Goal: Task Accomplishment & Management: Use online tool/utility

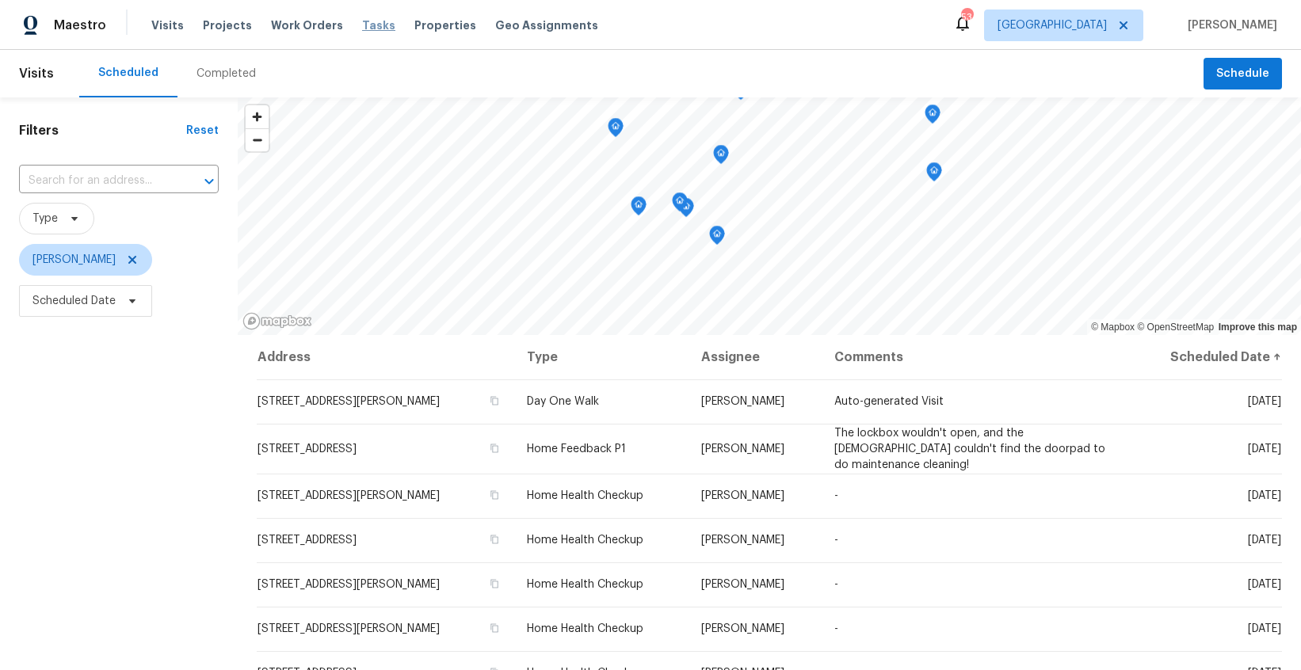
click at [363, 25] on span "Tasks" at bounding box center [378, 25] width 33 height 11
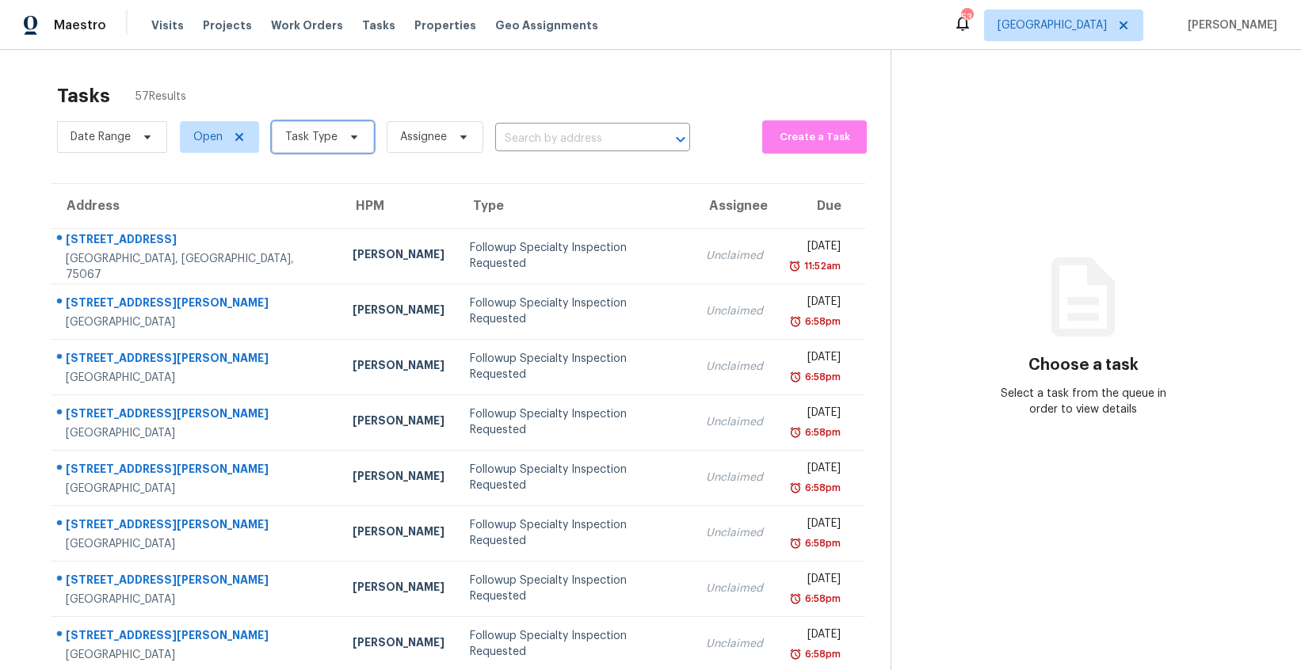
click at [350, 142] on icon at bounding box center [354, 137] width 13 height 13
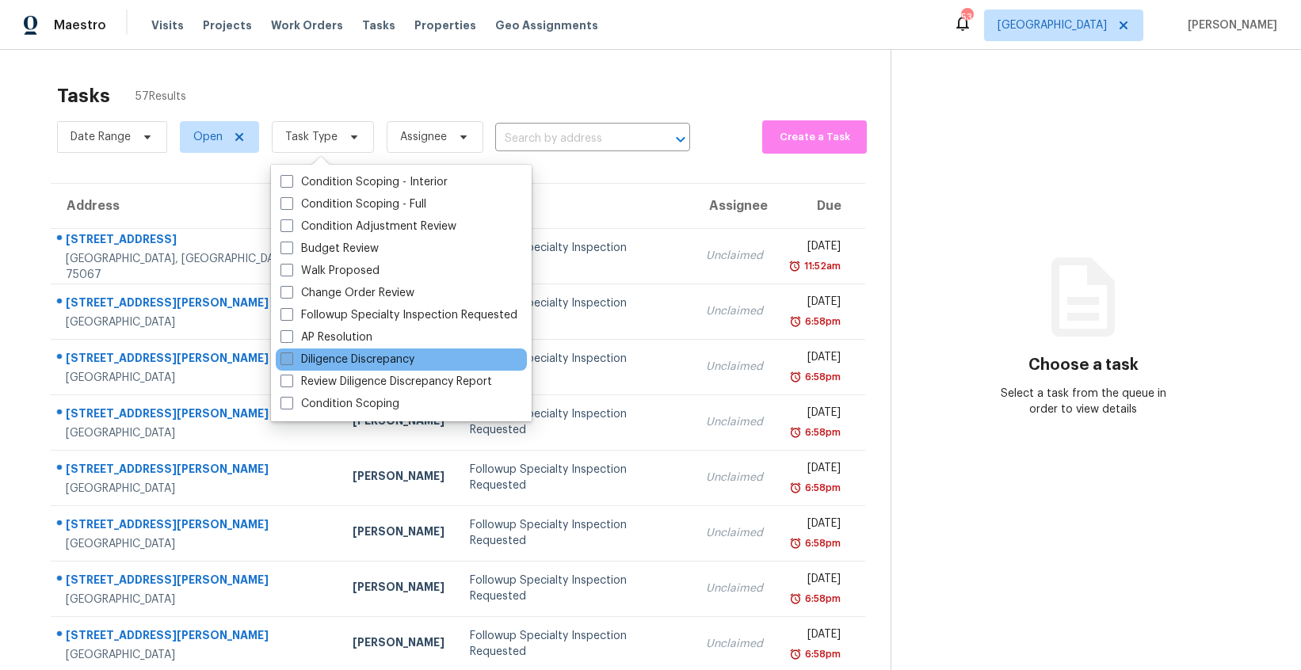
click at [369, 359] on label "Diligence Discrepancy" at bounding box center [347, 360] width 134 height 16
click at [291, 359] on input "Diligence Discrepancy" at bounding box center [285, 357] width 10 height 10
checkbox input "true"
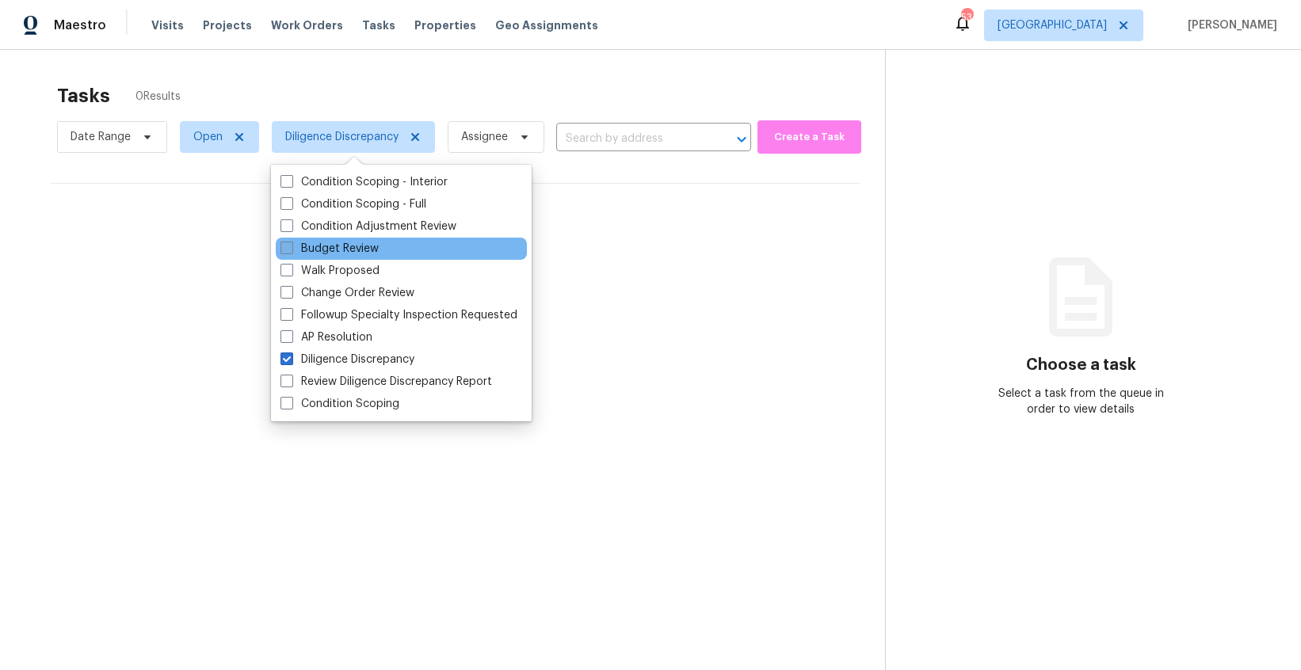
click at [293, 252] on label "Budget Review" at bounding box center [329, 249] width 98 height 16
click at [291, 251] on input "Budget Review" at bounding box center [285, 246] width 10 height 10
checkbox input "true"
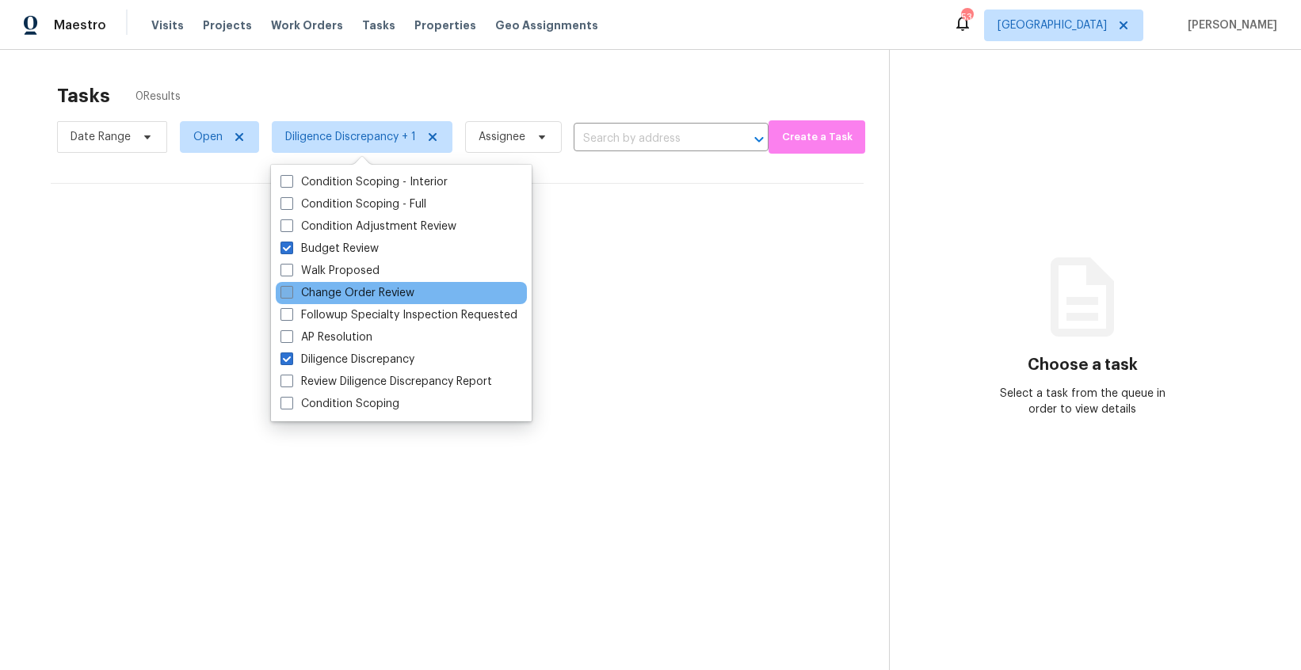
click at [289, 293] on span at bounding box center [286, 292] width 13 height 13
click at [289, 293] on input "Change Order Review" at bounding box center [285, 290] width 10 height 10
checkbox input "true"
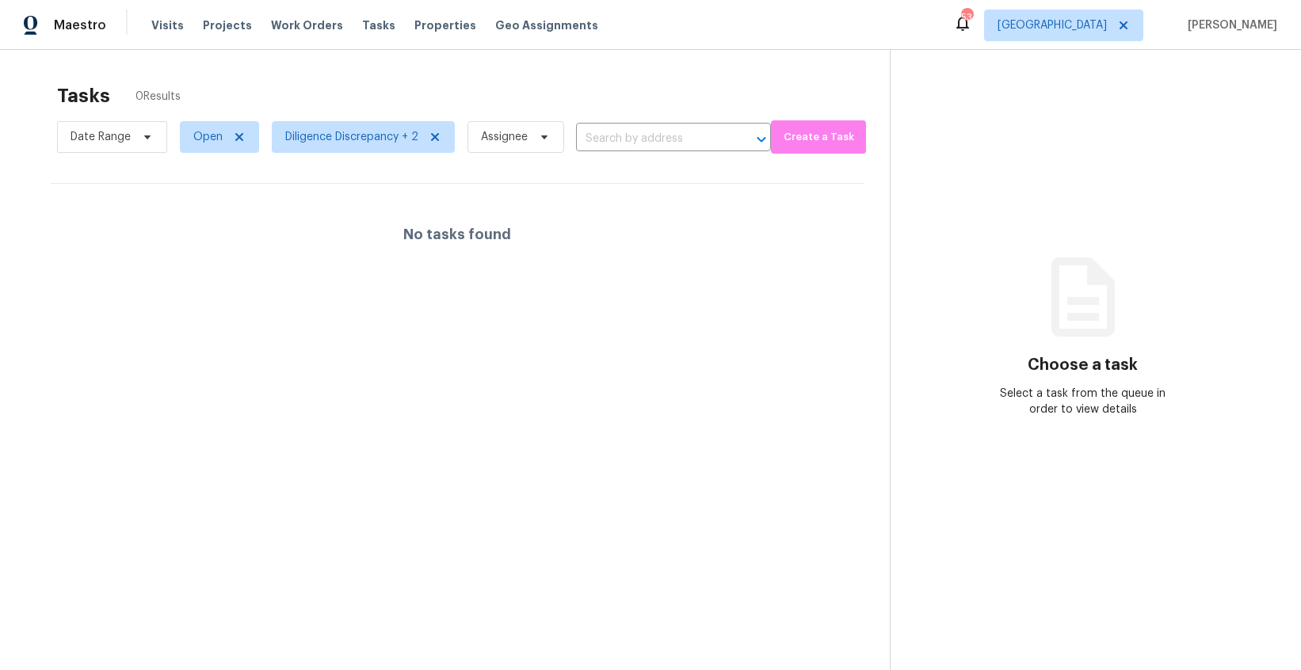
click at [741, 270] on div "No tasks found" at bounding box center [458, 234] width 814 height 101
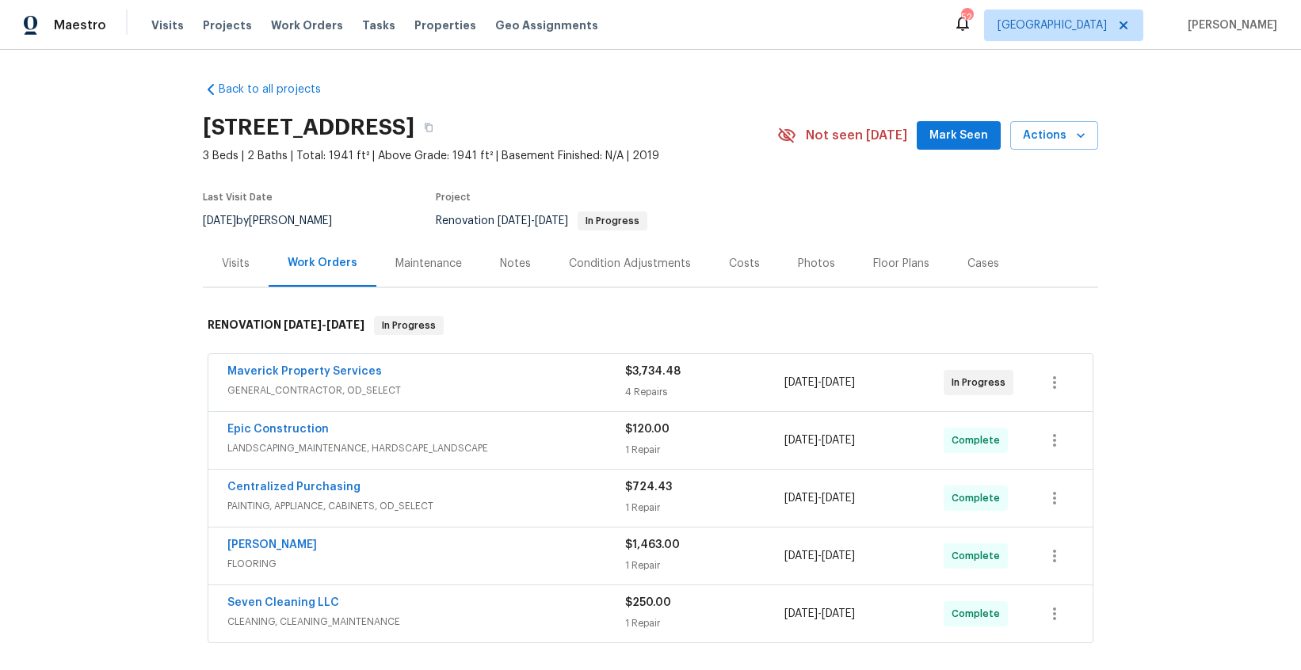
click at [516, 267] on div "Notes" at bounding box center [515, 264] width 31 height 16
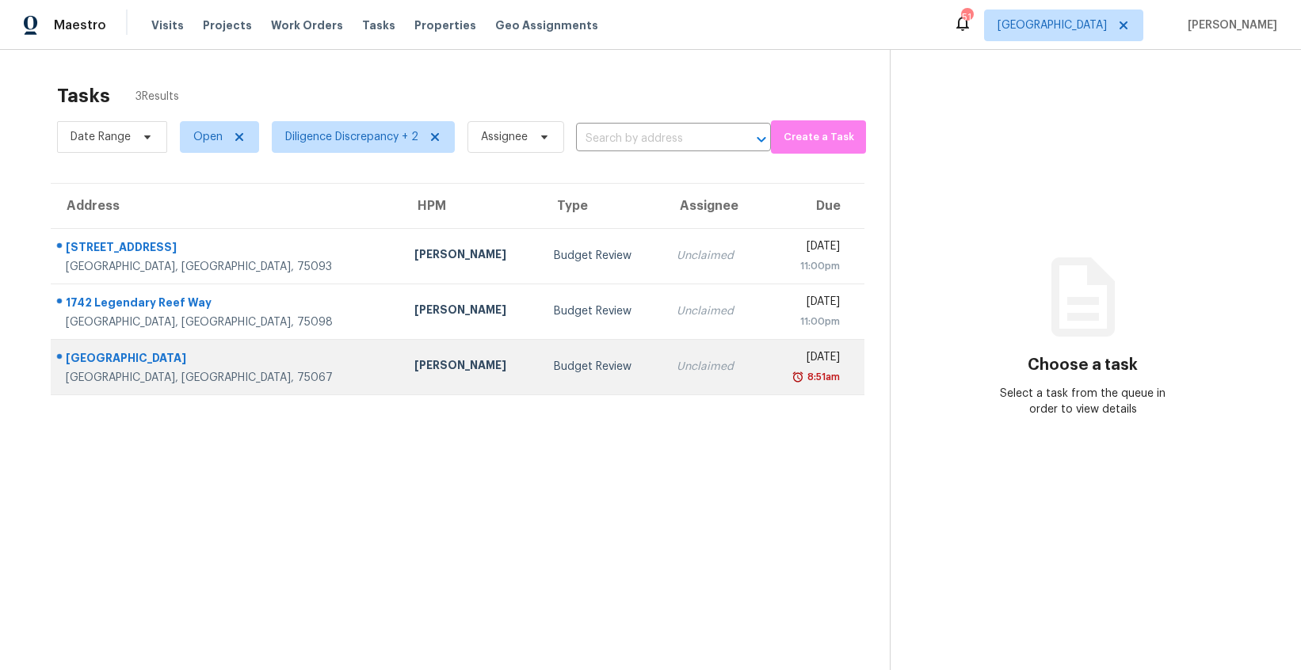
click at [402, 356] on td "Andrew Kempka" at bounding box center [471, 366] width 139 height 55
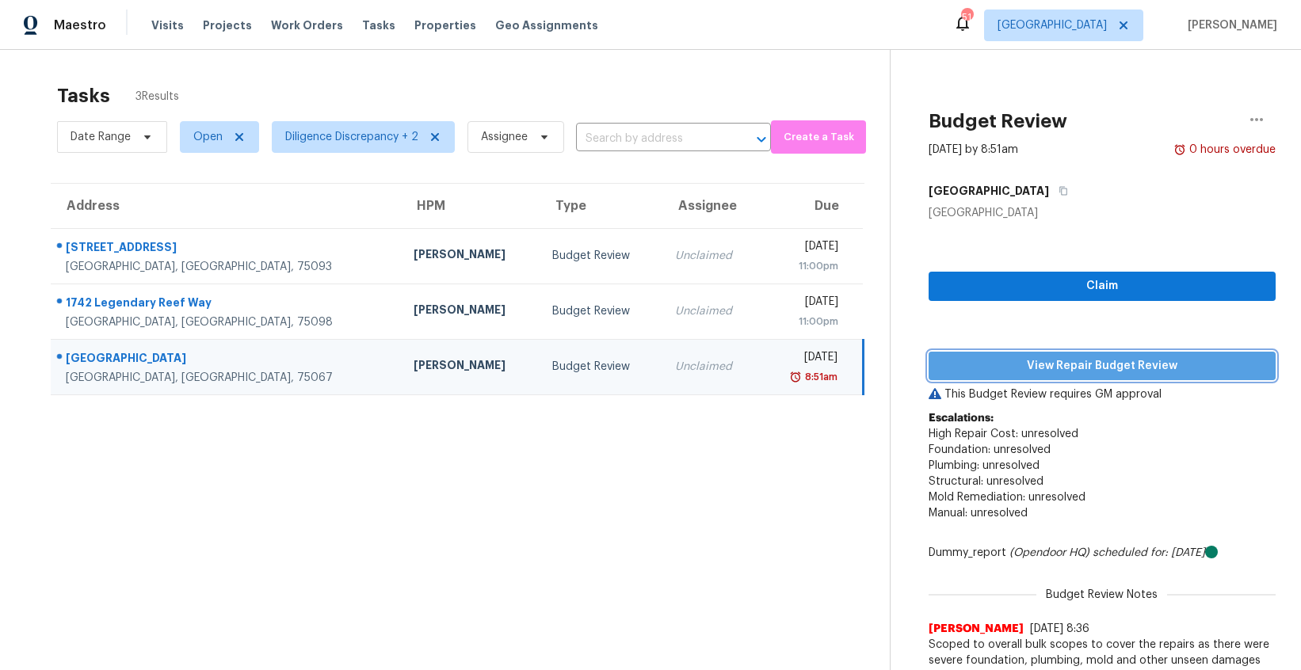
click at [1031, 368] on span "View Repair Budget Review" at bounding box center [1102, 366] width 322 height 20
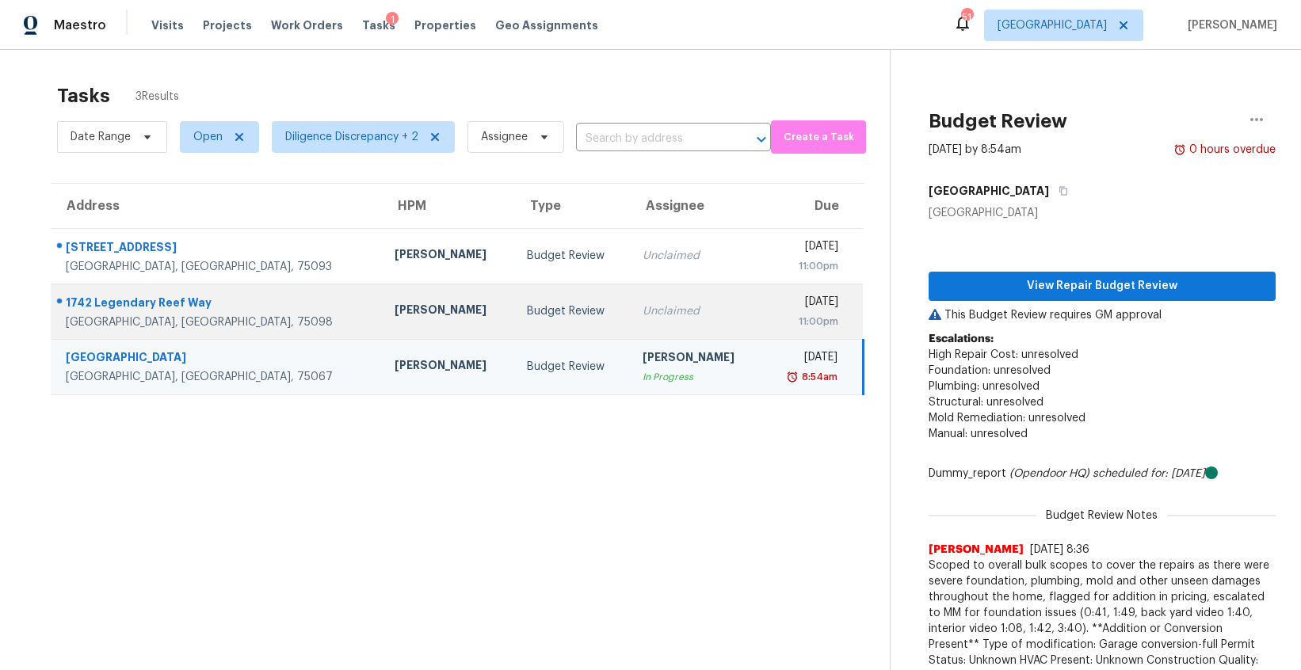
click at [514, 292] on td "Budget Review" at bounding box center [572, 311] width 116 height 55
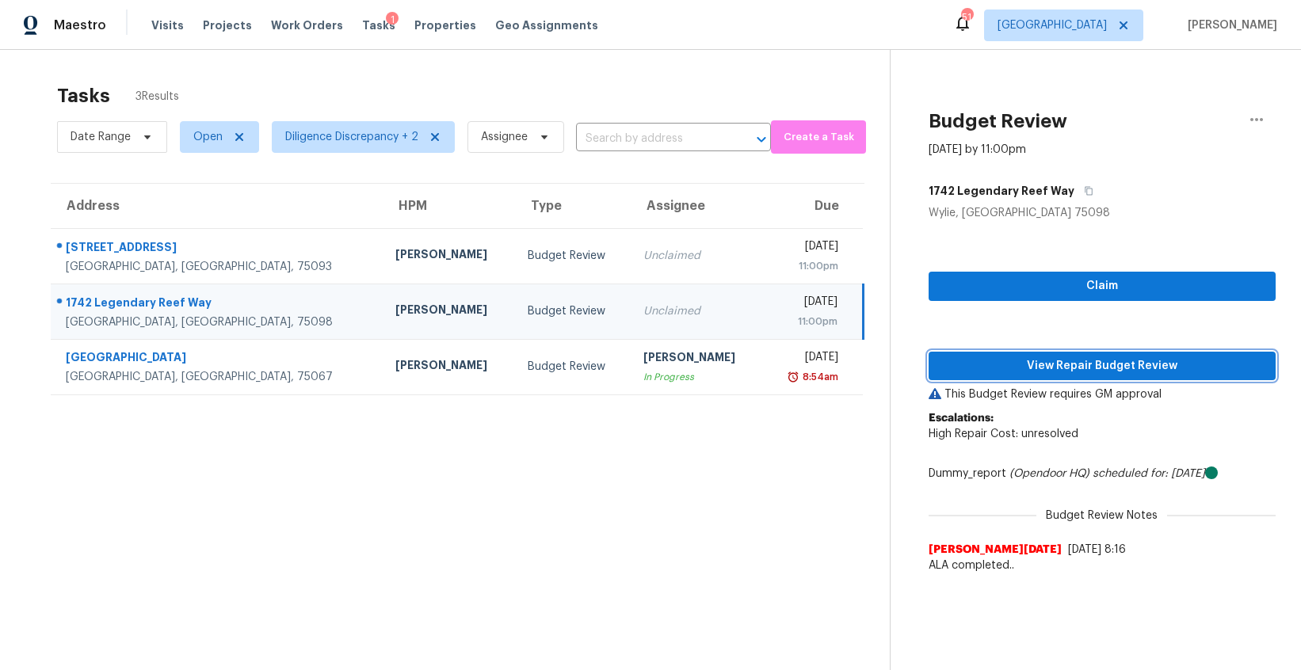
click at [1065, 367] on span "View Repair Budget Review" at bounding box center [1102, 366] width 322 height 20
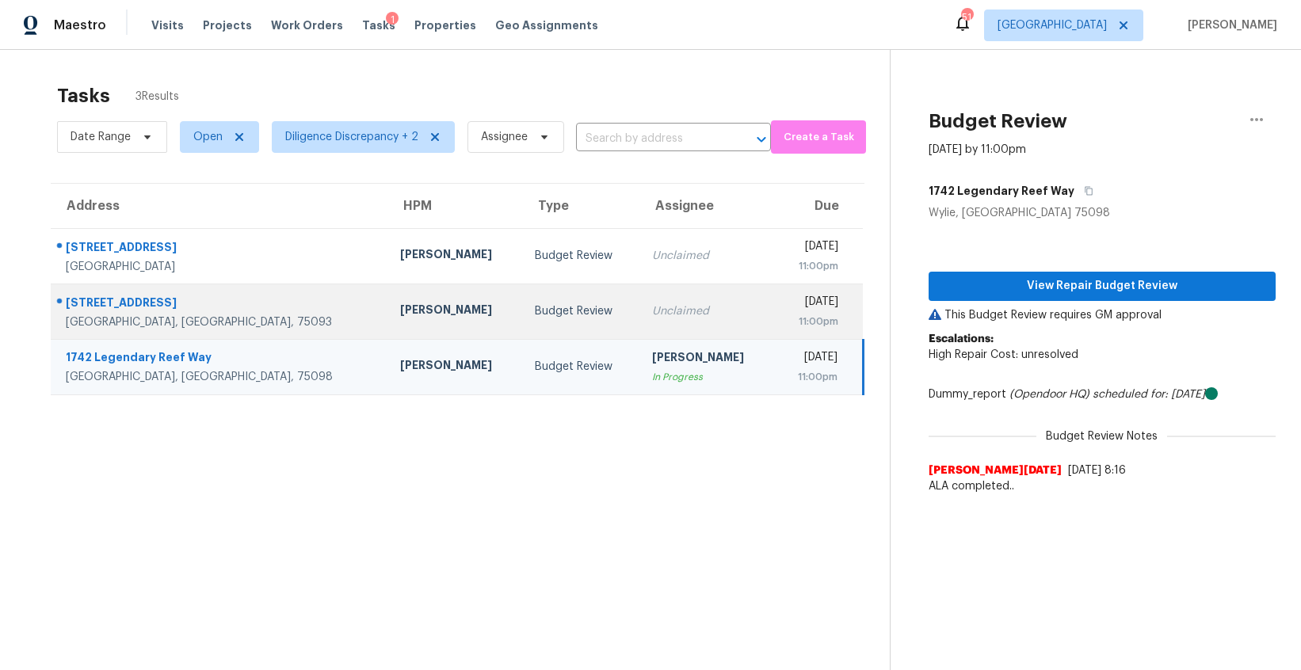
click at [652, 306] on div "Unclaimed" at bounding box center [706, 311] width 109 height 16
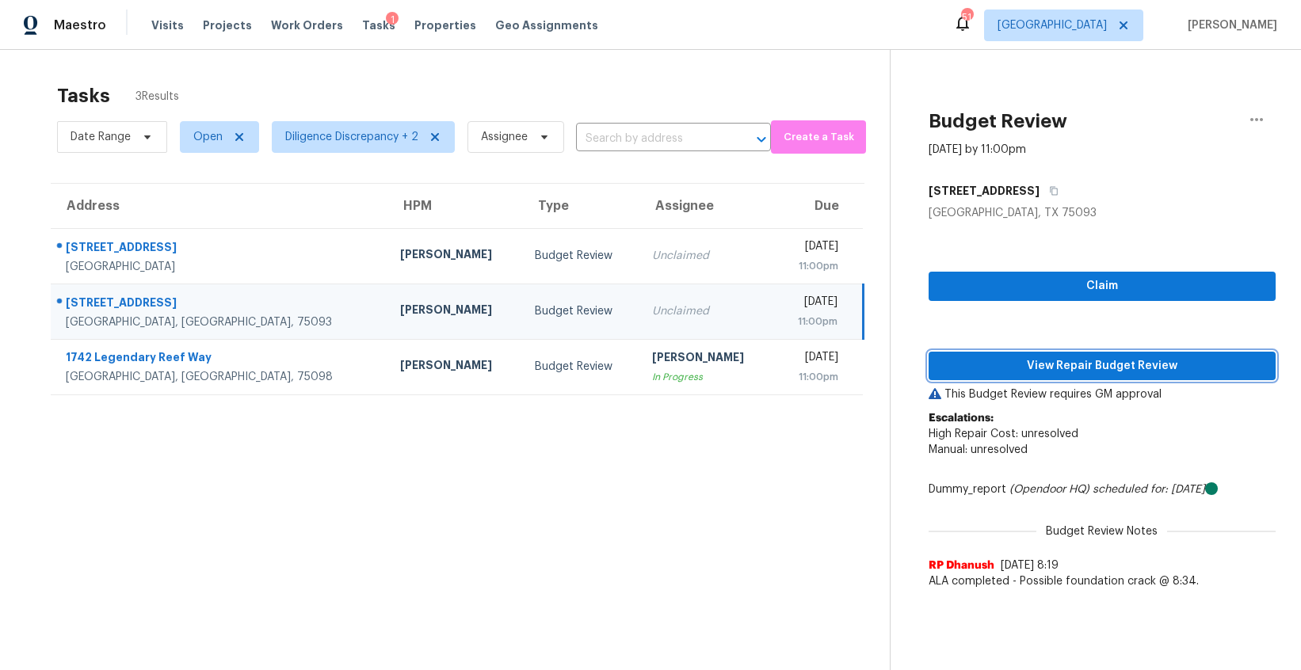
click at [1033, 376] on button "View Repair Budget Review" at bounding box center [1101, 366] width 347 height 29
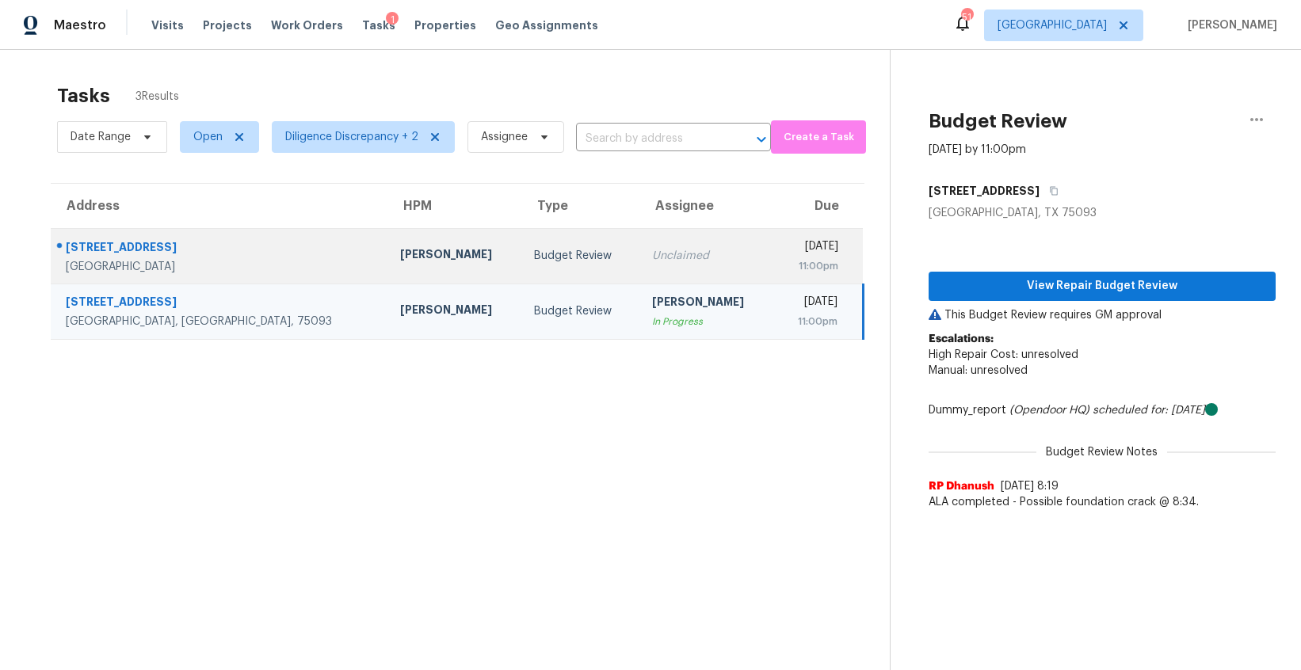
scroll to position [1, 0]
click at [521, 266] on td "Budget Review" at bounding box center [580, 254] width 118 height 55
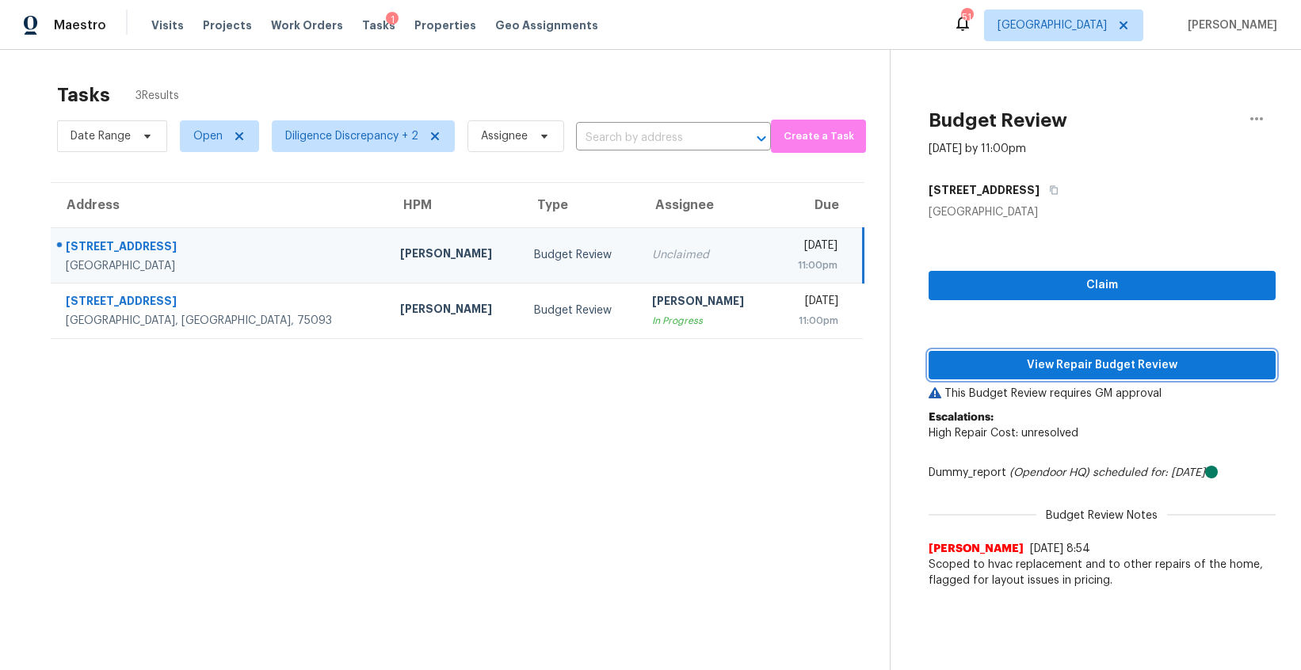
click at [1052, 360] on span "View Repair Budget Review" at bounding box center [1102, 366] width 322 height 20
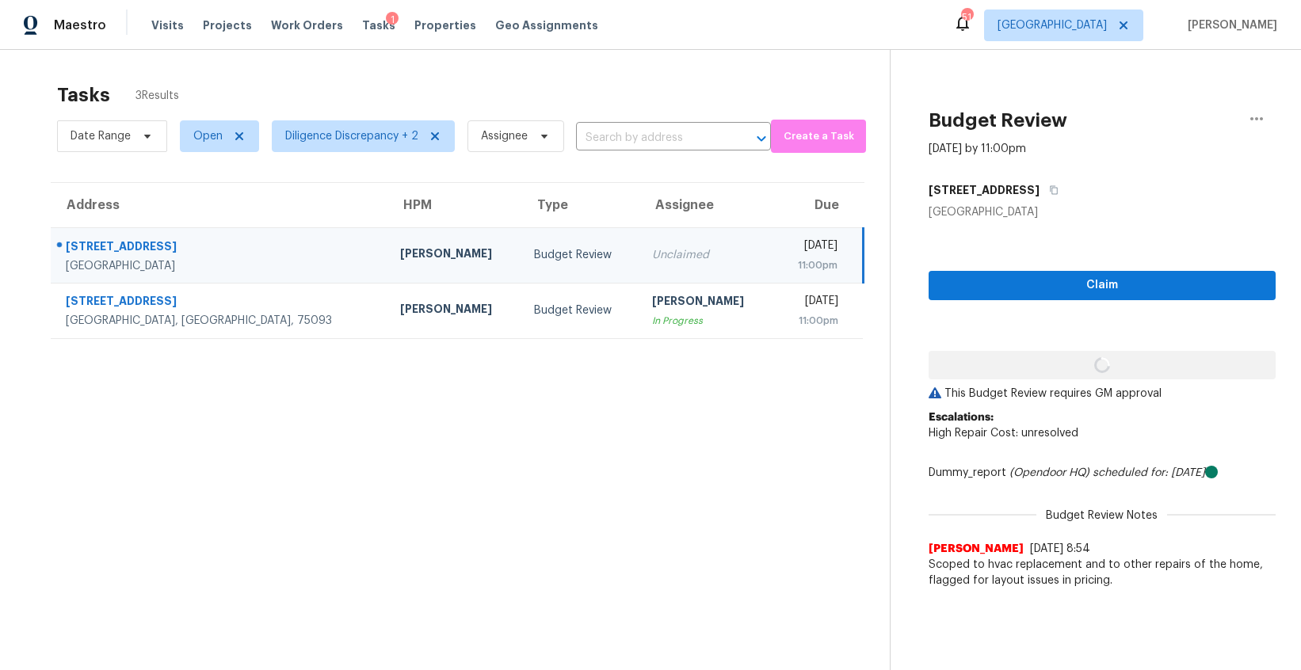
scroll to position [0, 0]
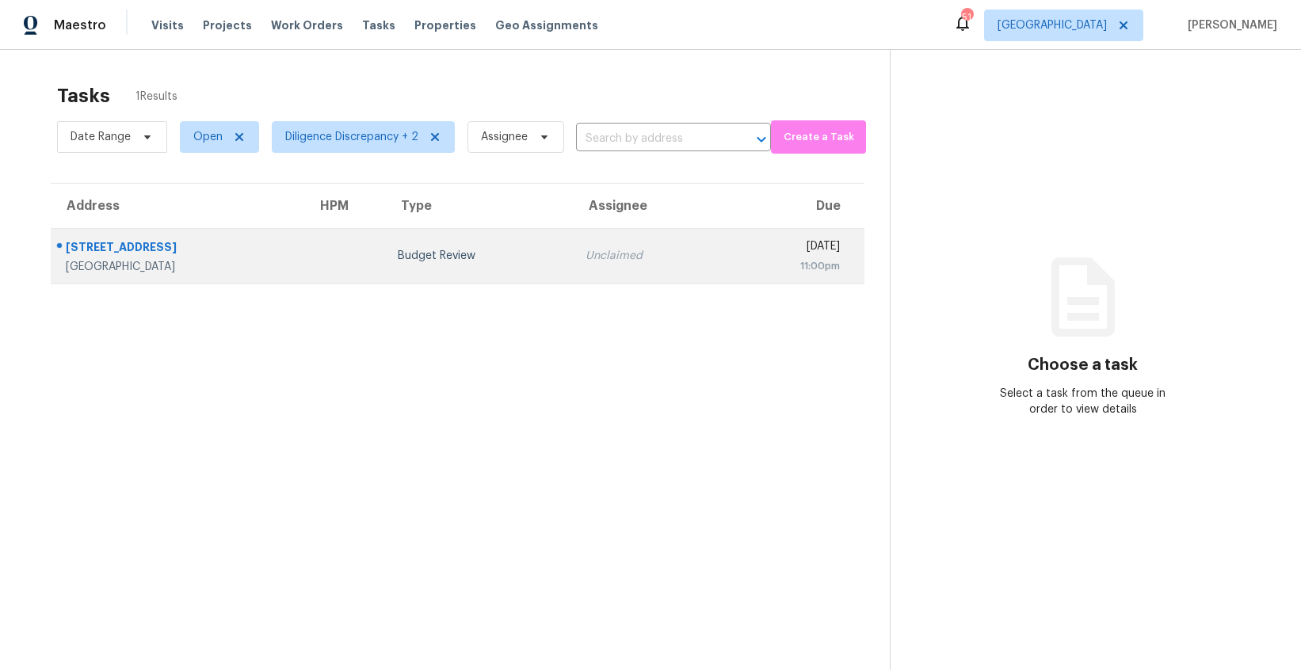
click at [459, 271] on td "Budget Review" at bounding box center [479, 255] width 188 height 55
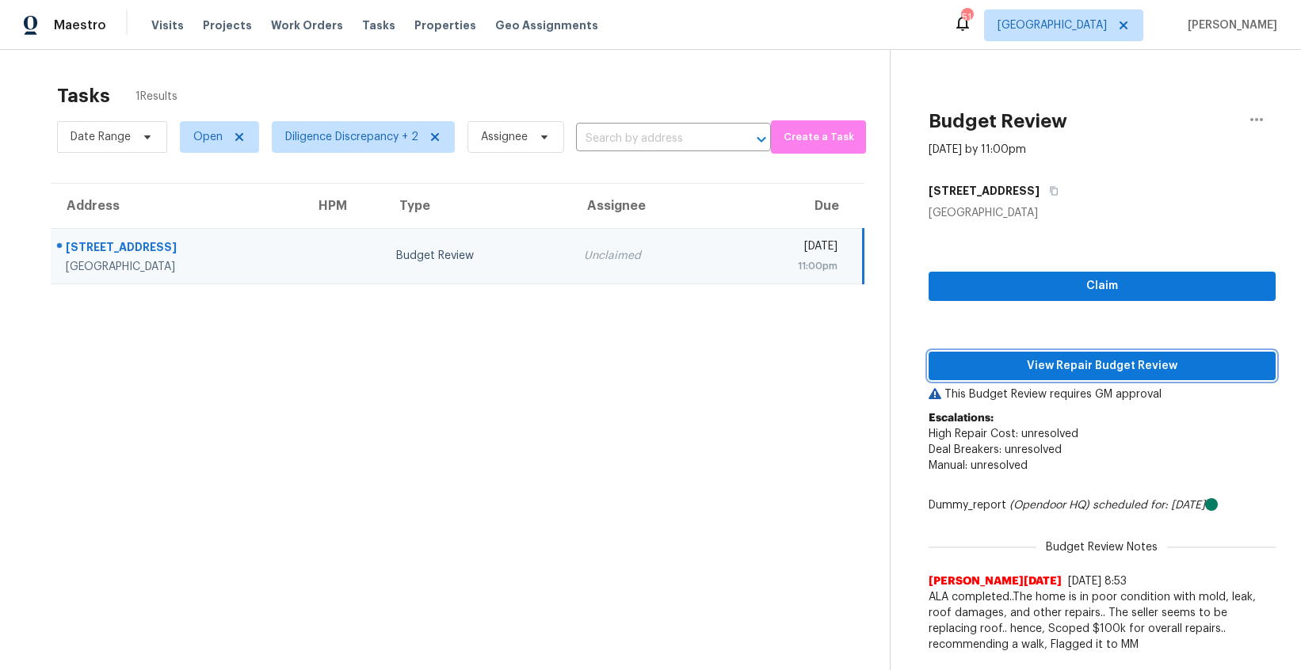
click at [1078, 364] on span "View Repair Budget Review" at bounding box center [1102, 366] width 322 height 20
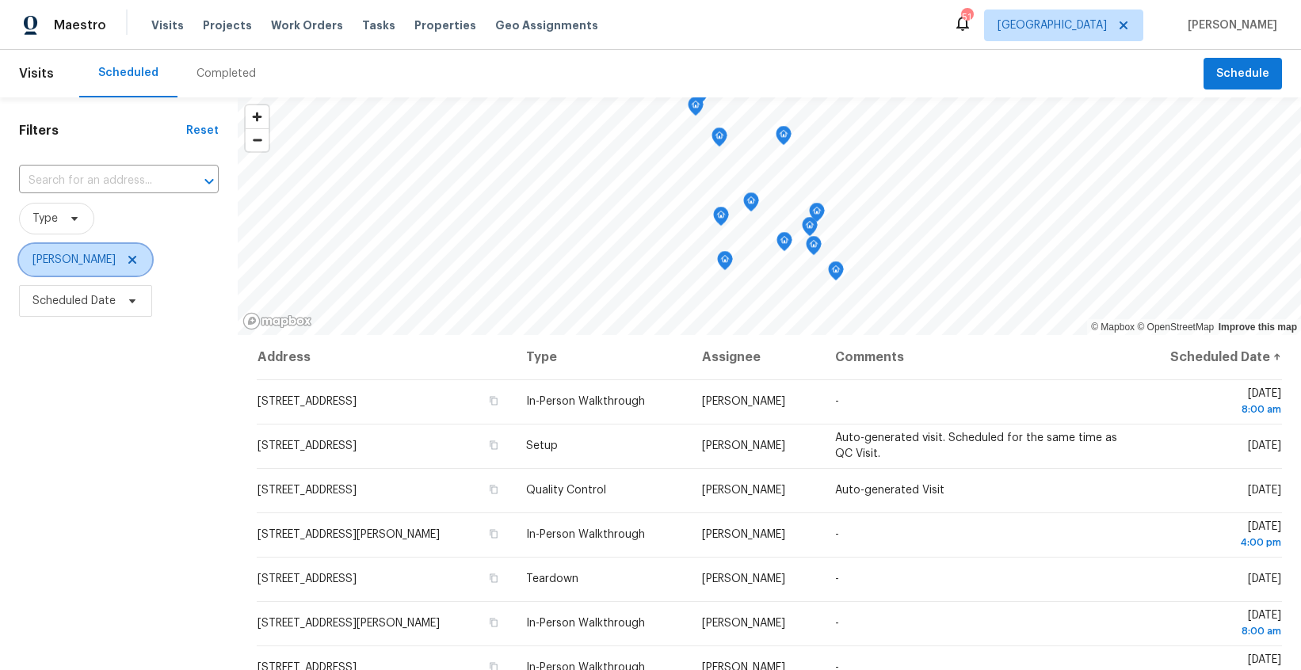
click at [139, 261] on icon at bounding box center [132, 260] width 13 height 13
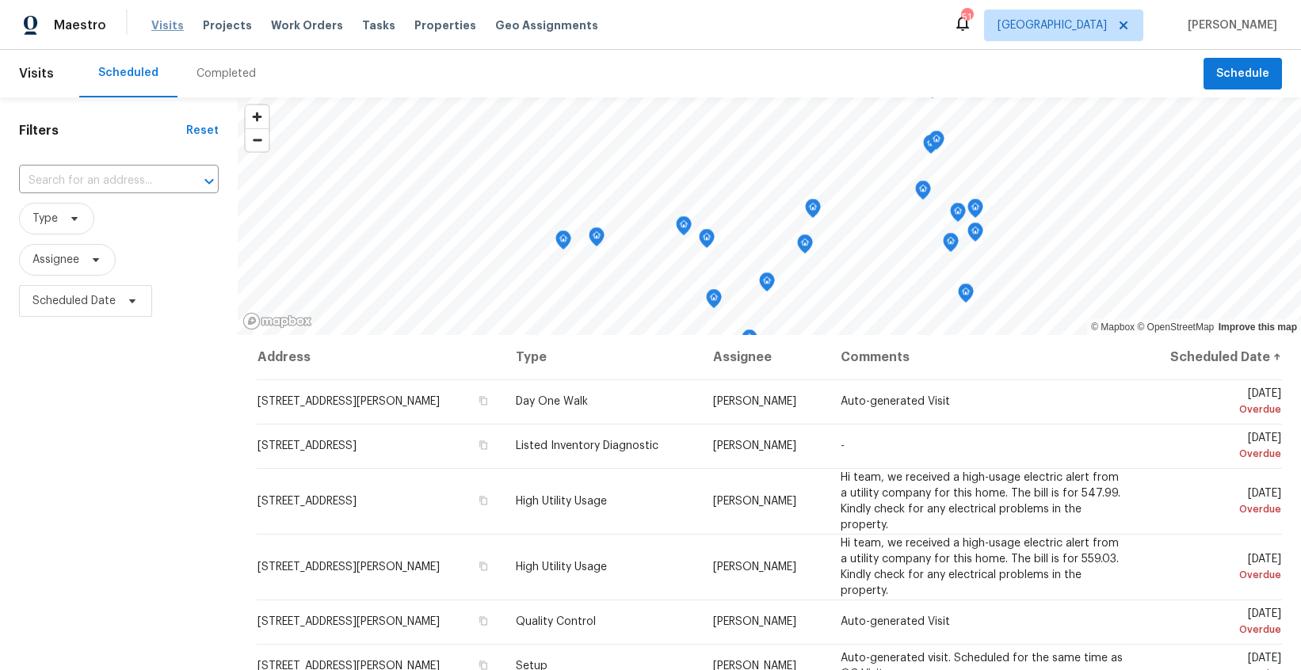
click at [175, 22] on span "Visits" at bounding box center [167, 25] width 32 height 16
click at [101, 254] on icon at bounding box center [96, 260] width 13 height 13
click at [73, 215] on icon at bounding box center [74, 218] width 13 height 13
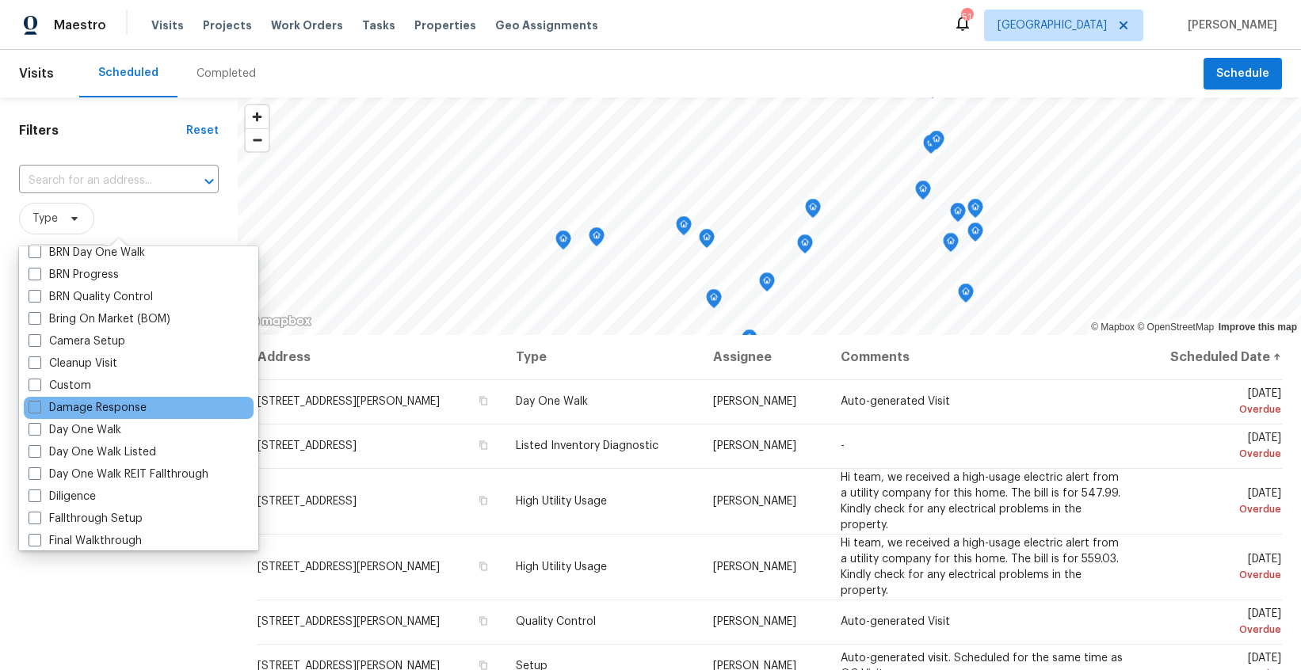
scroll to position [128, 0]
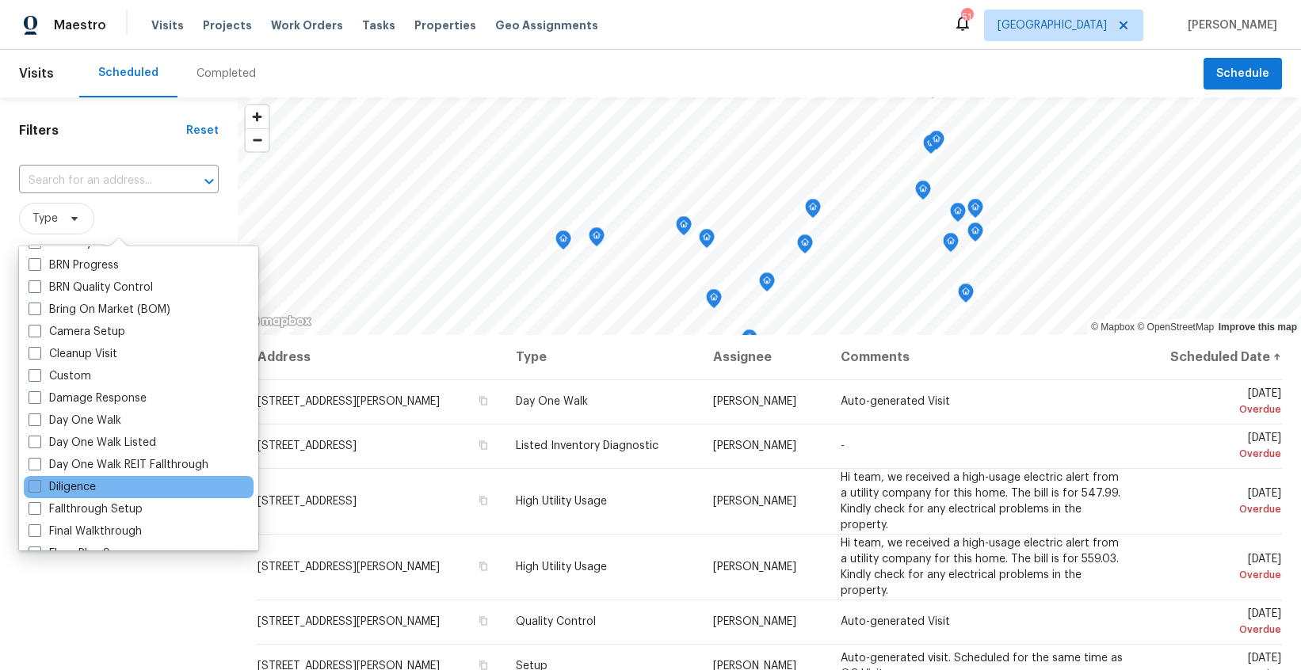
click at [132, 490] on div "Diligence" at bounding box center [139, 487] width 230 height 22
click at [72, 486] on label "Diligence" at bounding box center [62, 487] width 67 height 16
click at [39, 486] on input "Diligence" at bounding box center [34, 484] width 10 height 10
checkbox input "true"
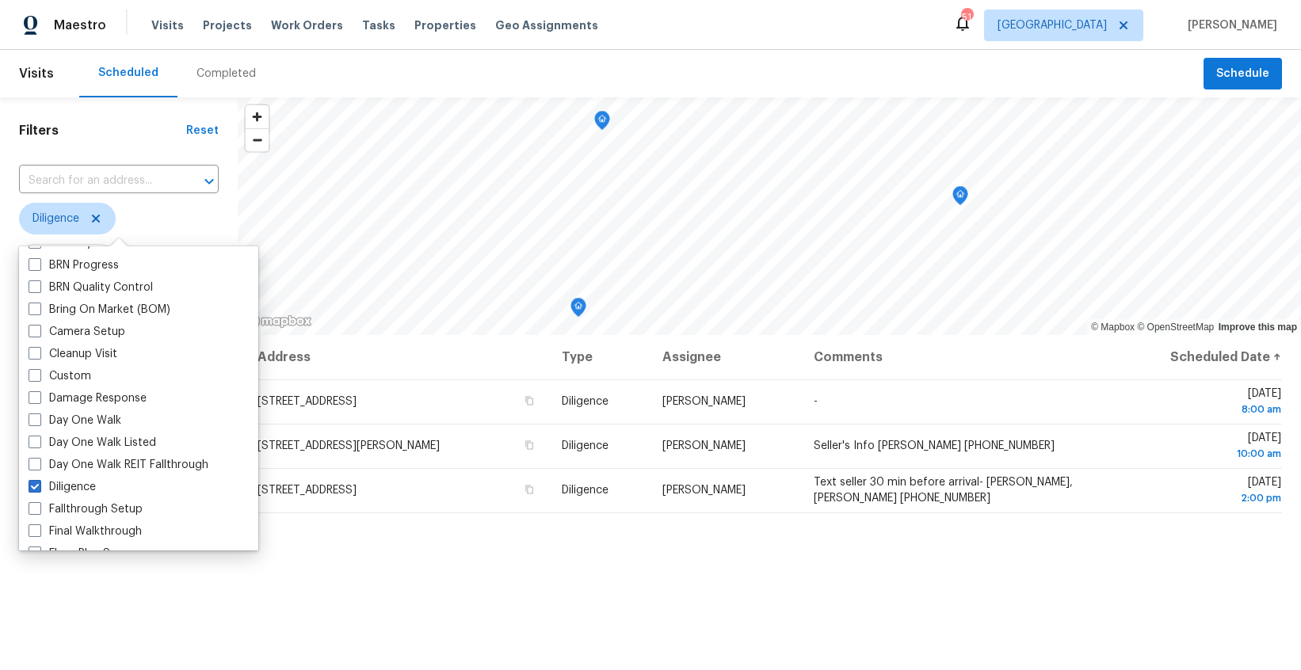
click at [425, 574] on div "Address Type Assignee Comments Scheduled Date ↑ 1923 Shoreline Dr, Mesquite, TX…" at bounding box center [769, 603] width 1063 height 536
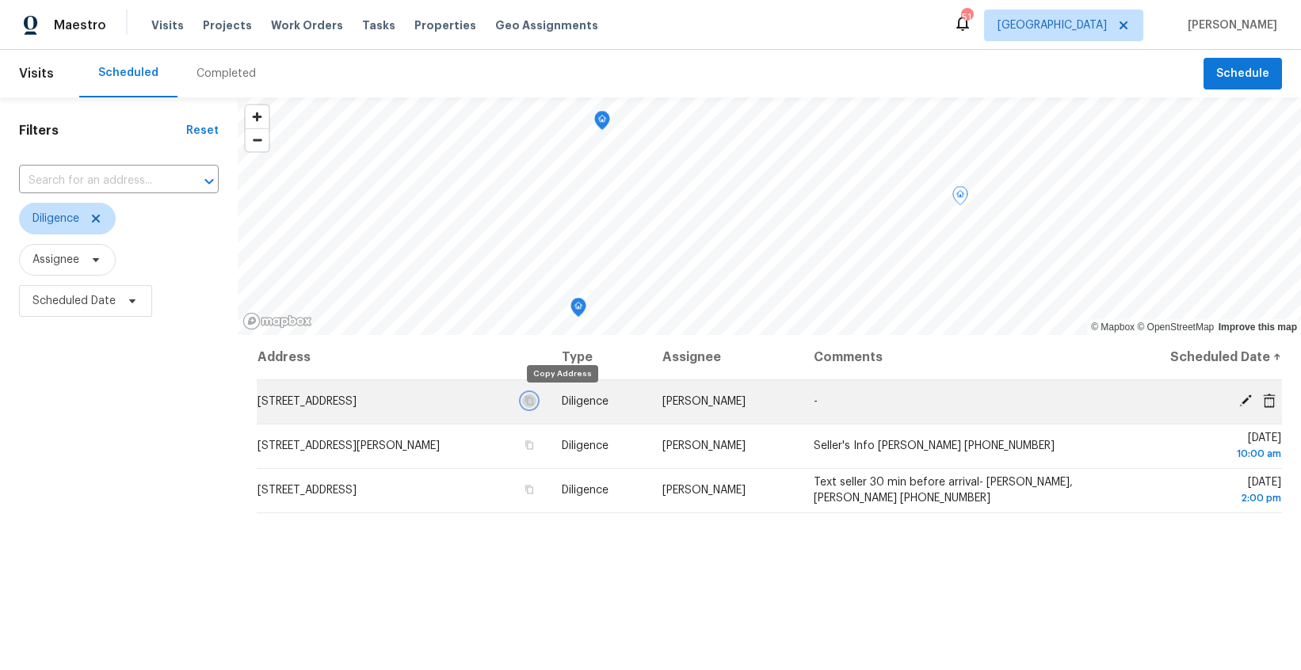
click at [534, 402] on icon "button" at bounding box center [529, 401] width 10 height 10
click at [1241, 399] on icon at bounding box center [1245, 401] width 14 height 14
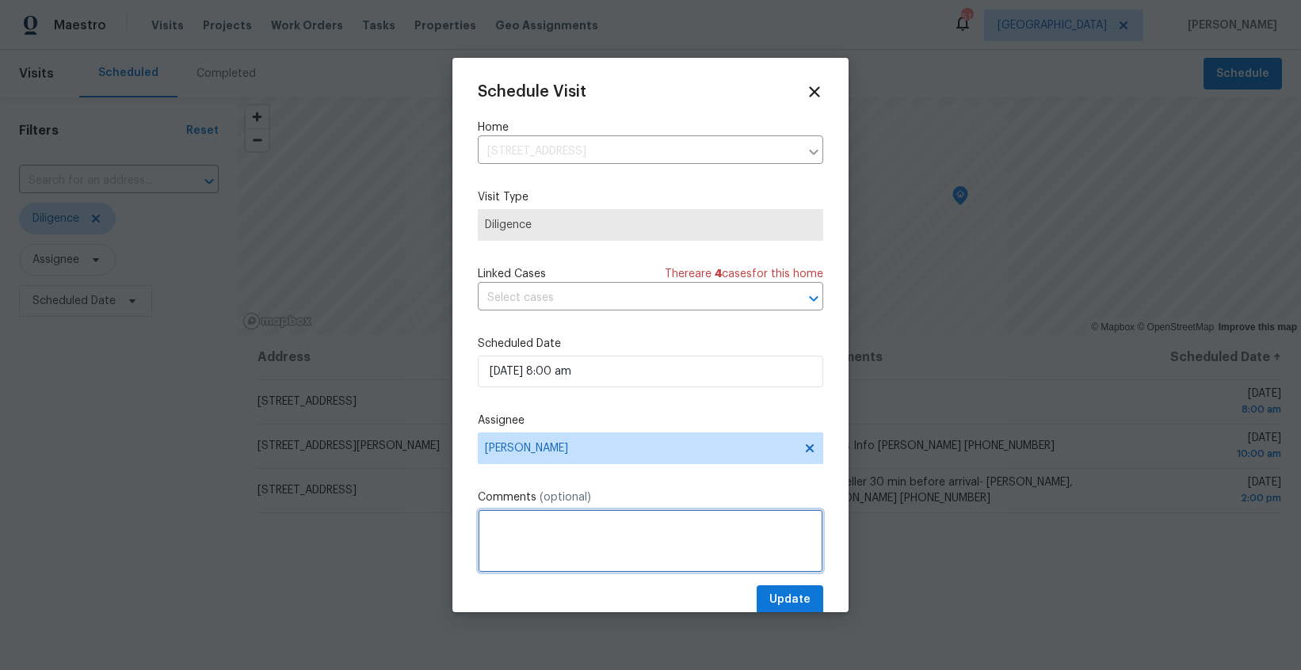
click at [524, 532] on textarea at bounding box center [650, 540] width 345 height 63
paste textarea "Angela Carson"
paste textarea "214-289-2042"
type textarea "[PERSON_NAME]-214-289-2042"
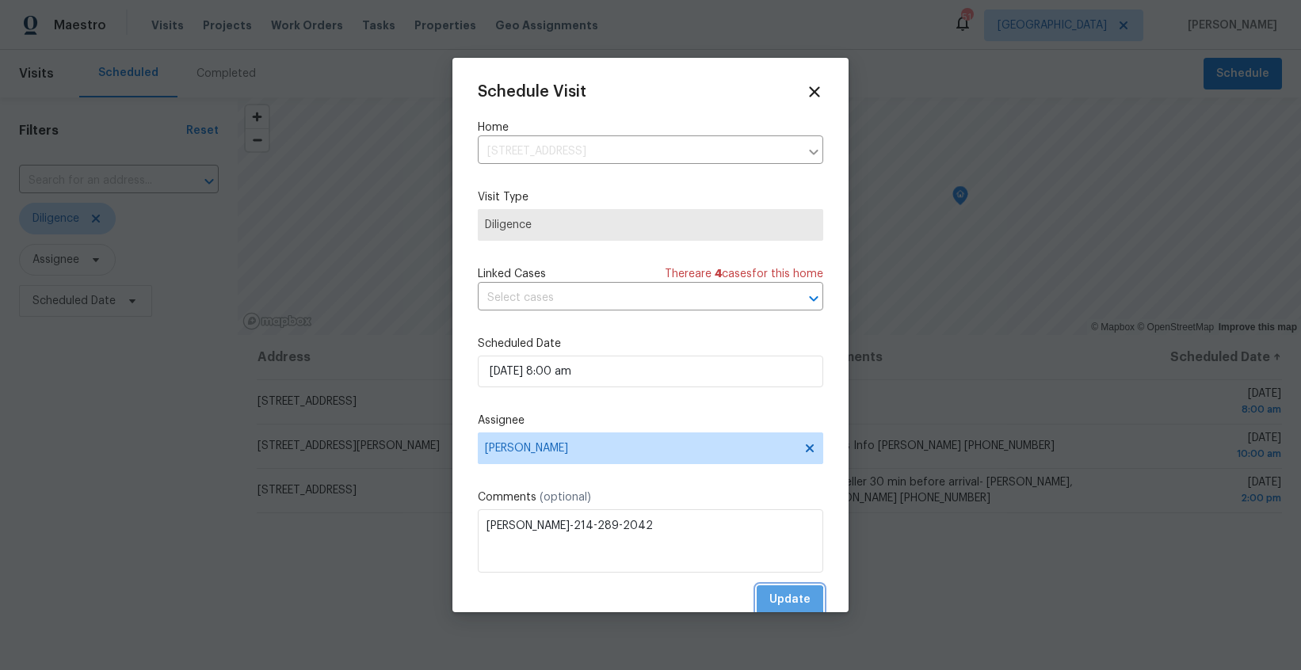
click at [791, 600] on span "Update" at bounding box center [789, 600] width 41 height 20
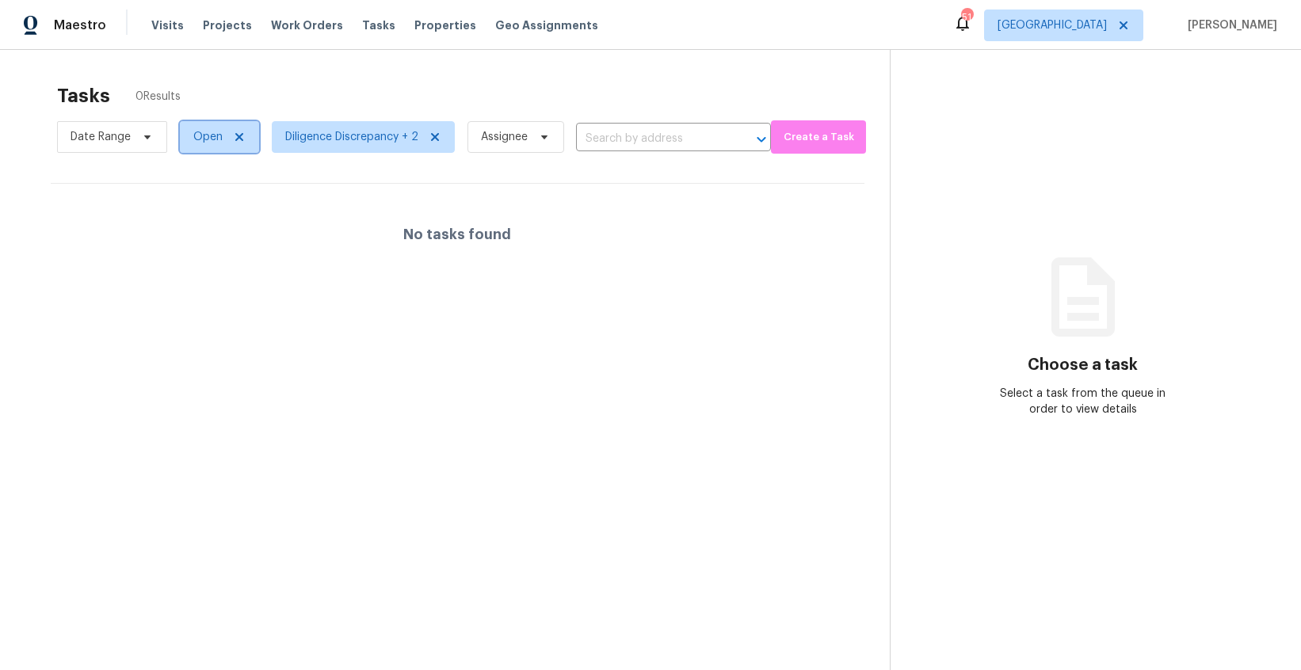
click at [234, 135] on icon at bounding box center [239, 137] width 13 height 13
click at [234, 135] on div at bounding box center [650, 335] width 1301 height 670
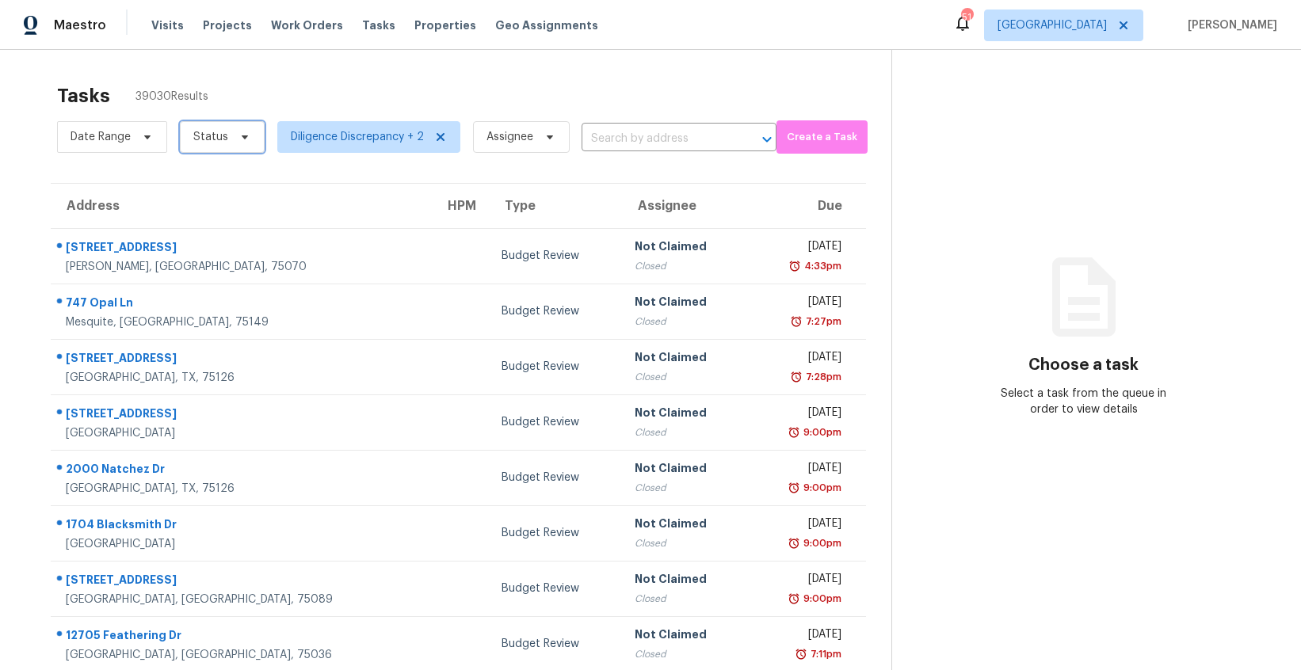
click at [244, 137] on icon at bounding box center [245, 137] width 6 height 4
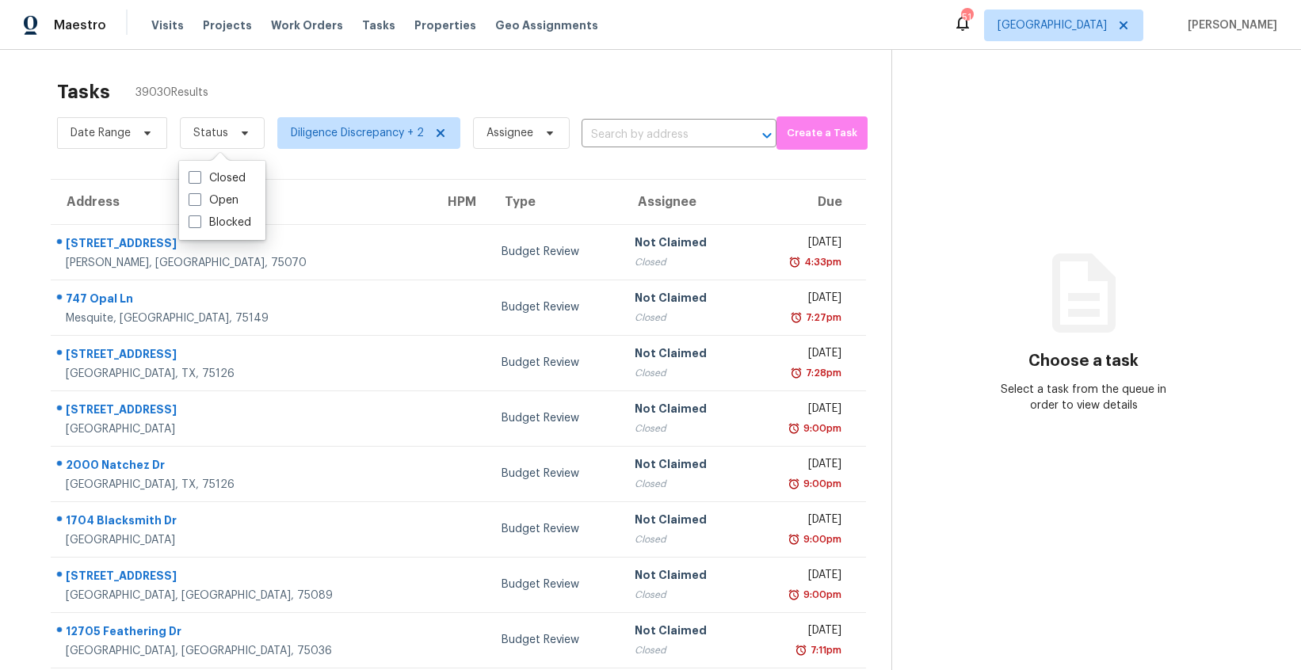
scroll to position [3, 0]
click at [239, 171] on label "Closed" at bounding box center [217, 179] width 57 height 16
click at [199, 171] on input "Closed" at bounding box center [194, 176] width 10 height 10
checkbox input "true"
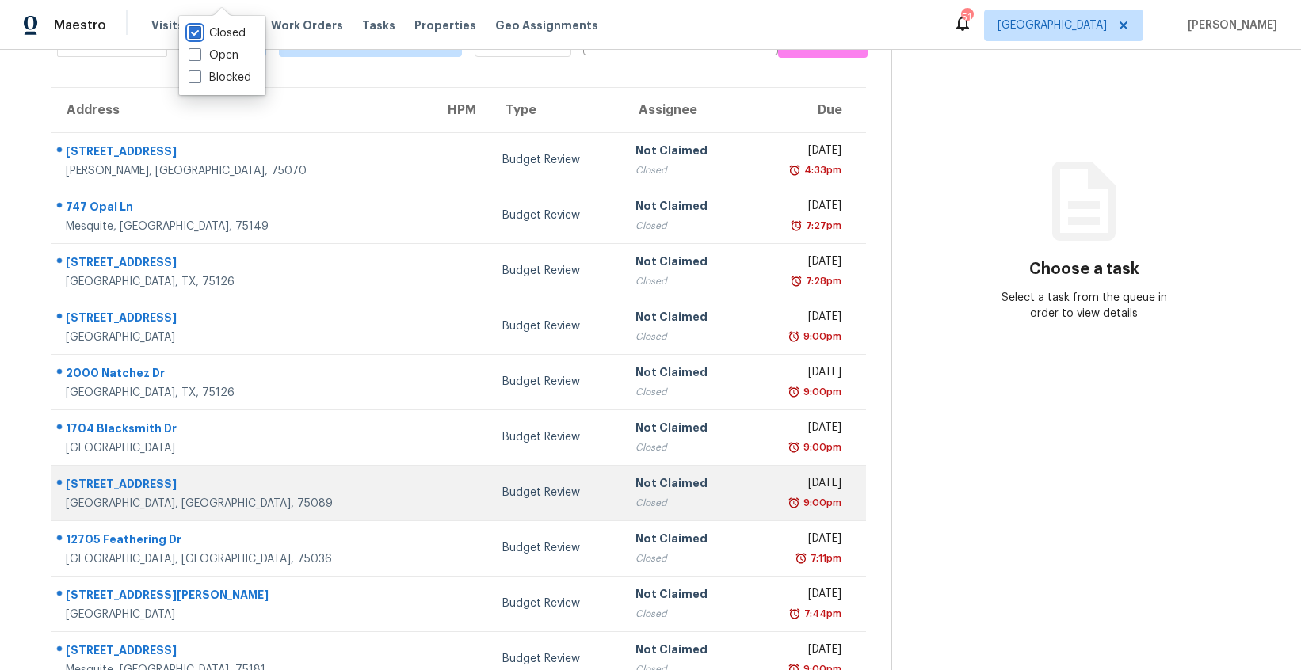
scroll to position [0, 0]
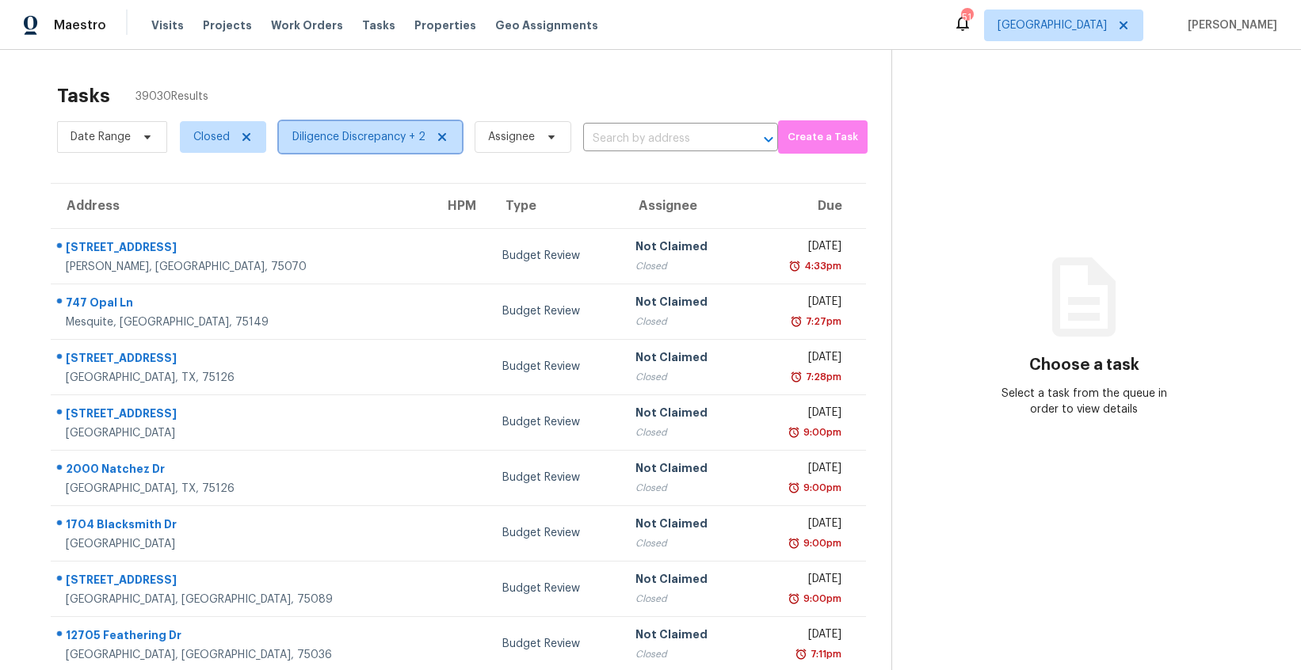
click at [440, 138] on icon at bounding box center [442, 137] width 8 height 8
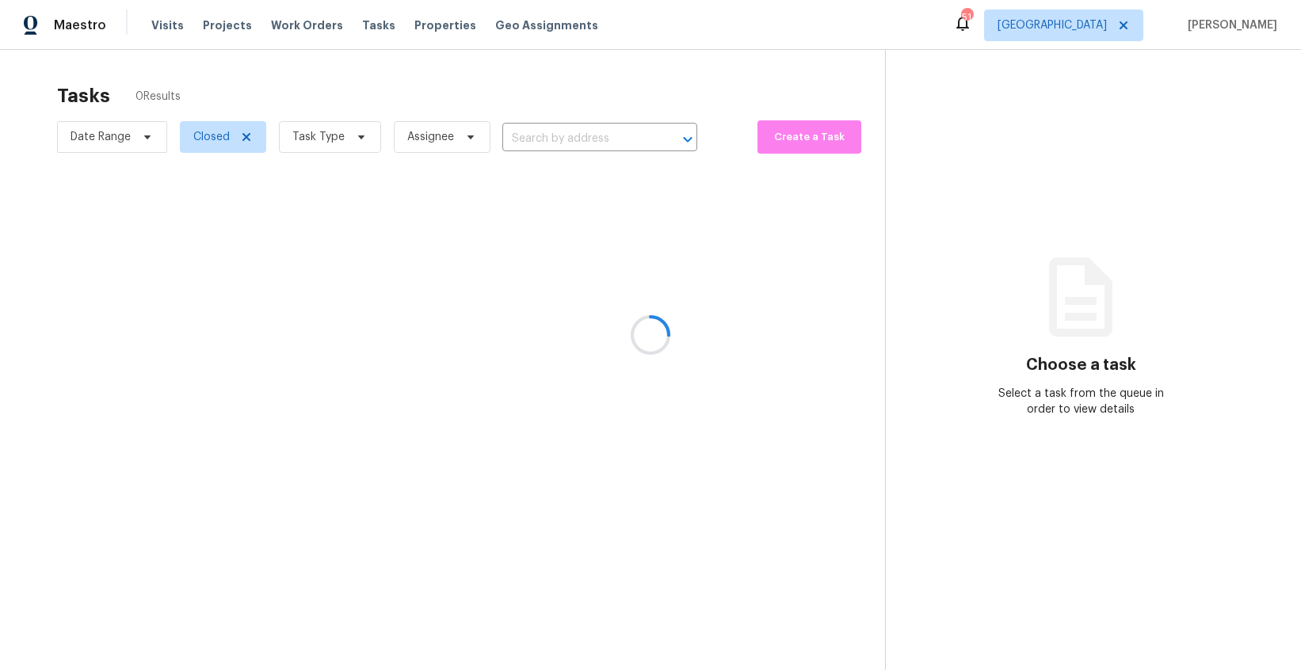
click at [362, 137] on div at bounding box center [650, 335] width 1301 height 670
click at [359, 137] on div at bounding box center [650, 335] width 1301 height 670
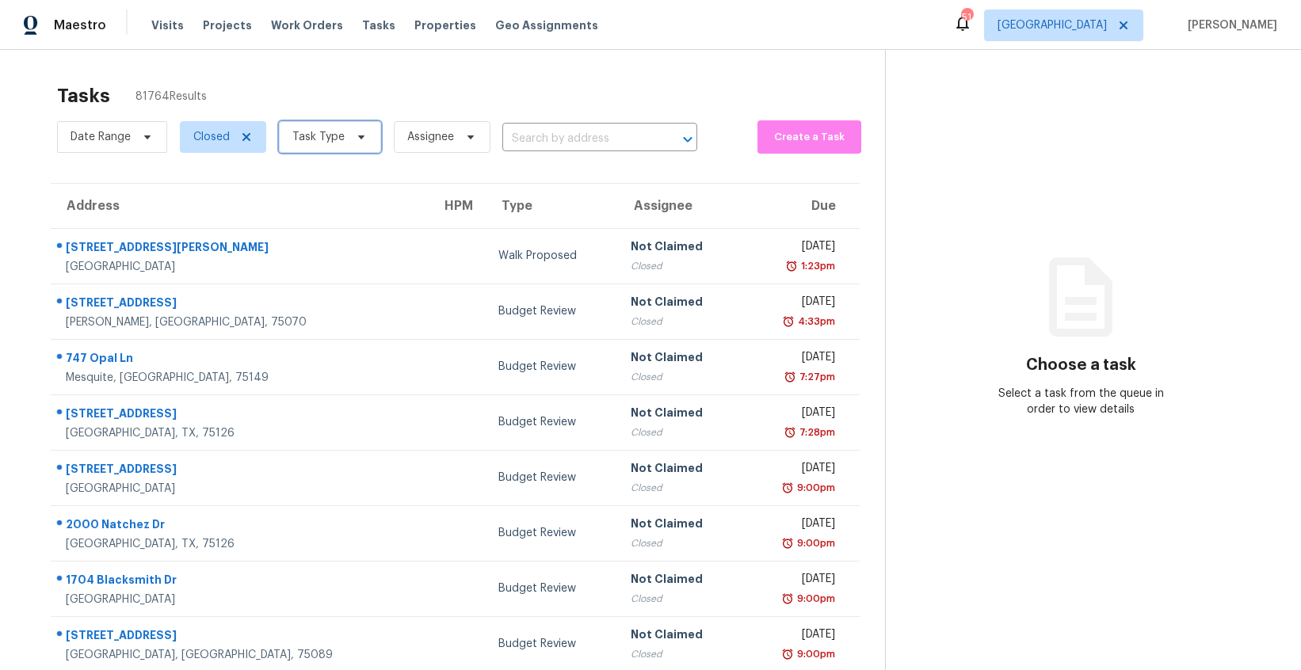
click at [359, 137] on icon at bounding box center [361, 137] width 6 height 4
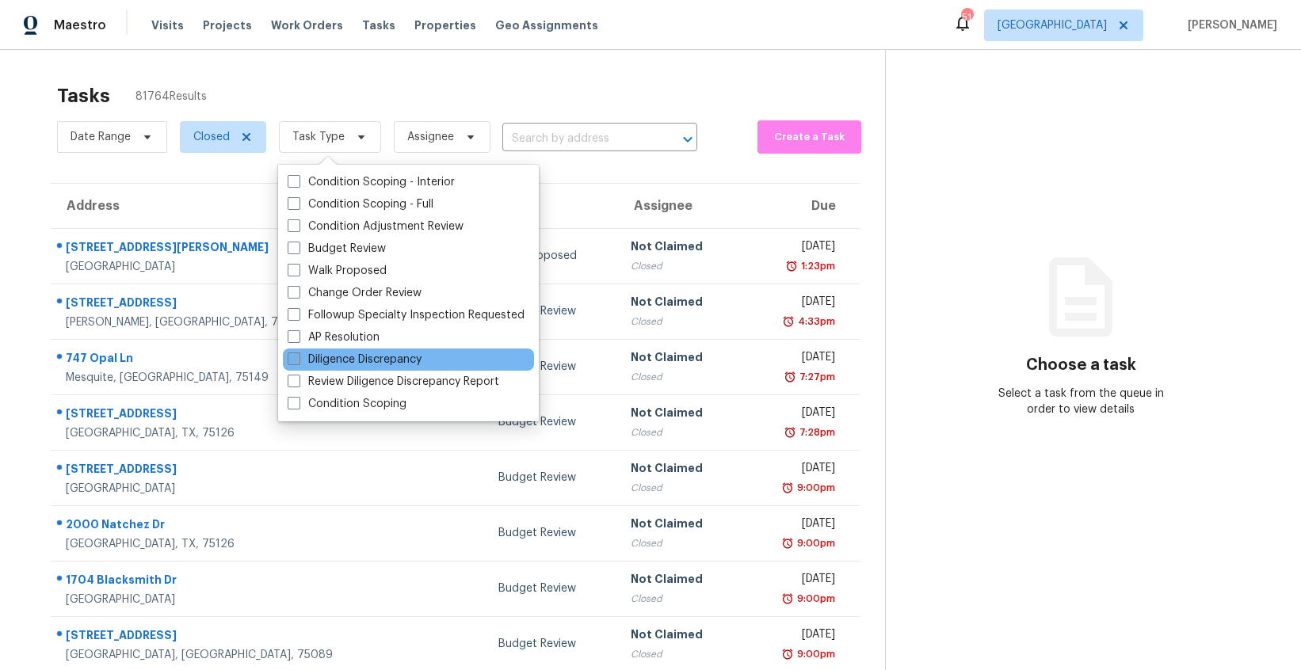
click at [421, 358] on label "Diligence Discrepancy" at bounding box center [355, 360] width 134 height 16
click at [298, 358] on input "Diligence Discrepancy" at bounding box center [293, 357] width 10 height 10
checkbox input "true"
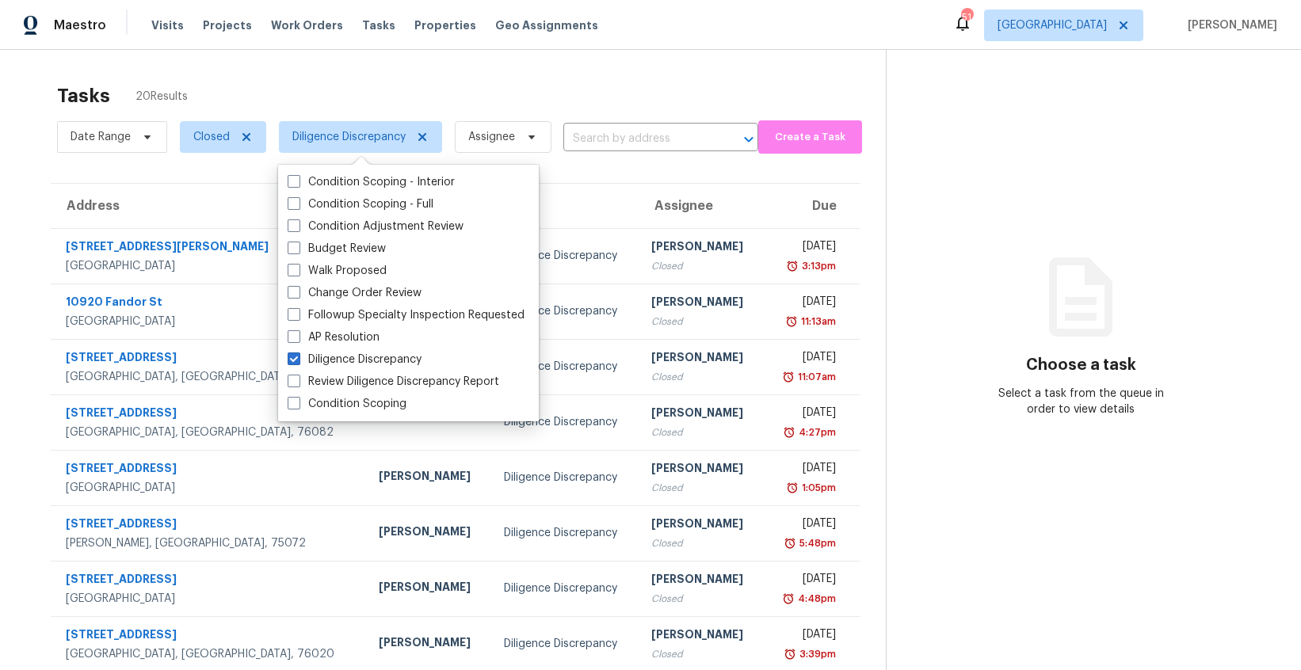
click at [992, 162] on section "Choose a task Select a task from the queue in order to view details" at bounding box center [1081, 438] width 390 height 776
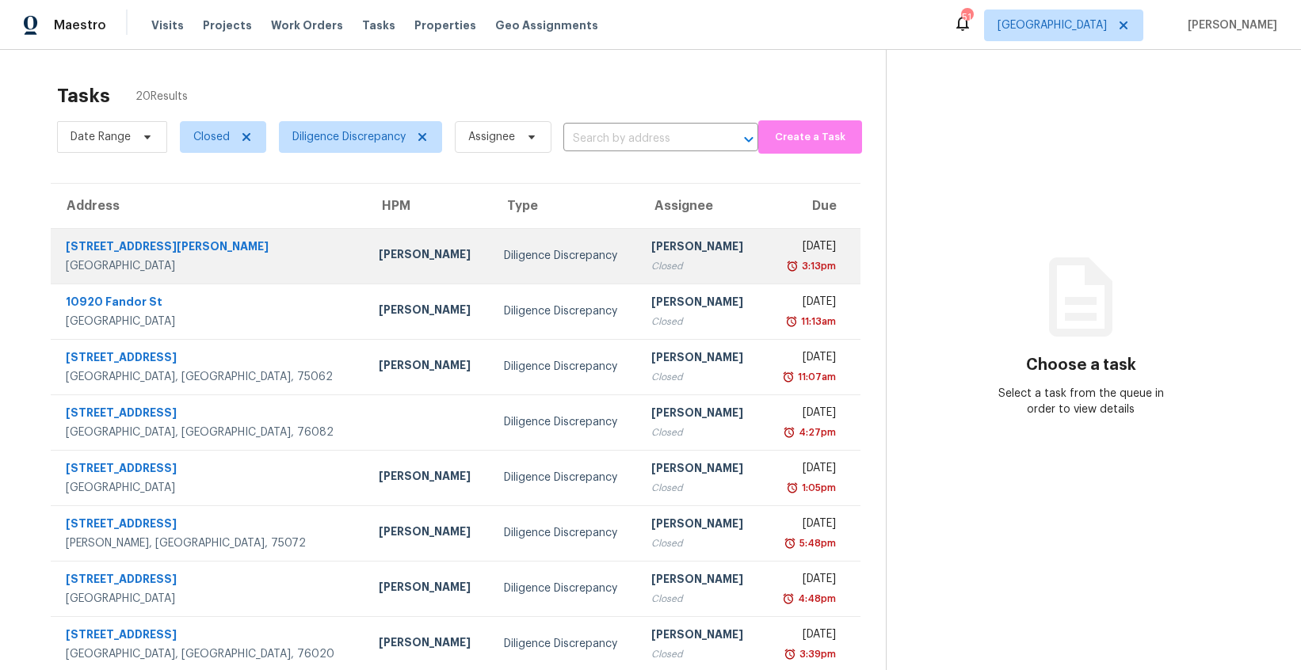
scroll to position [155, 0]
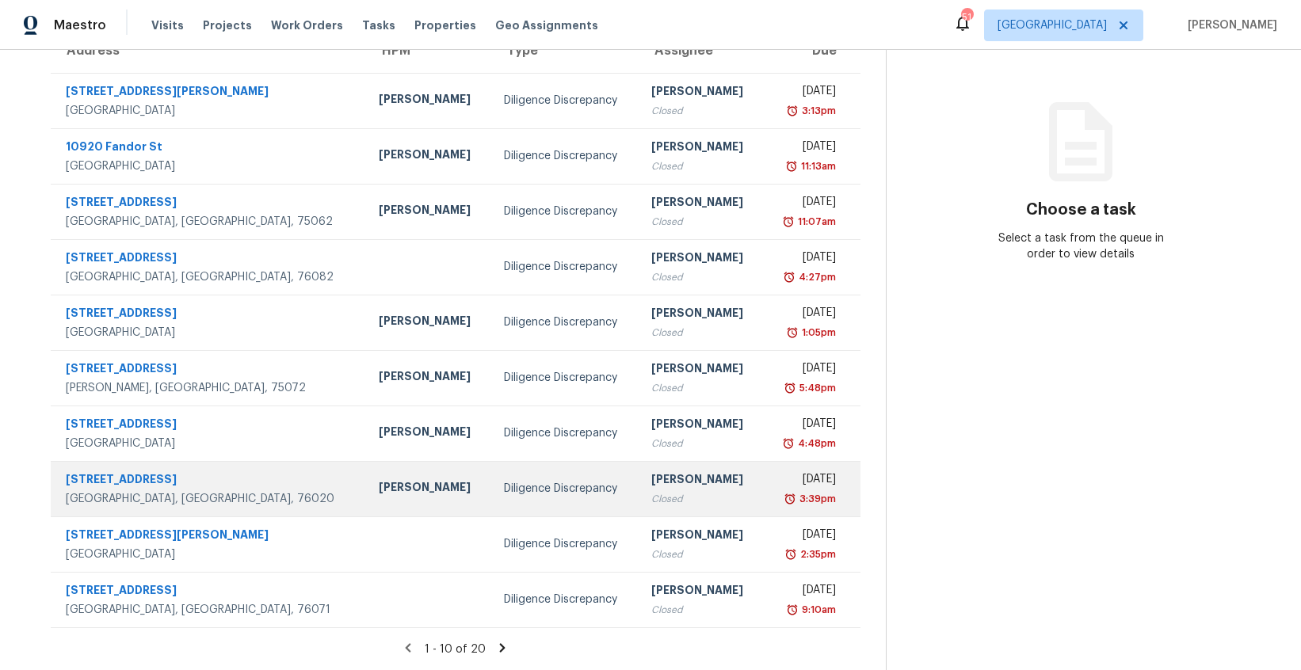
click at [504, 487] on div "Diligence Discrepancy" at bounding box center [565, 489] width 122 height 16
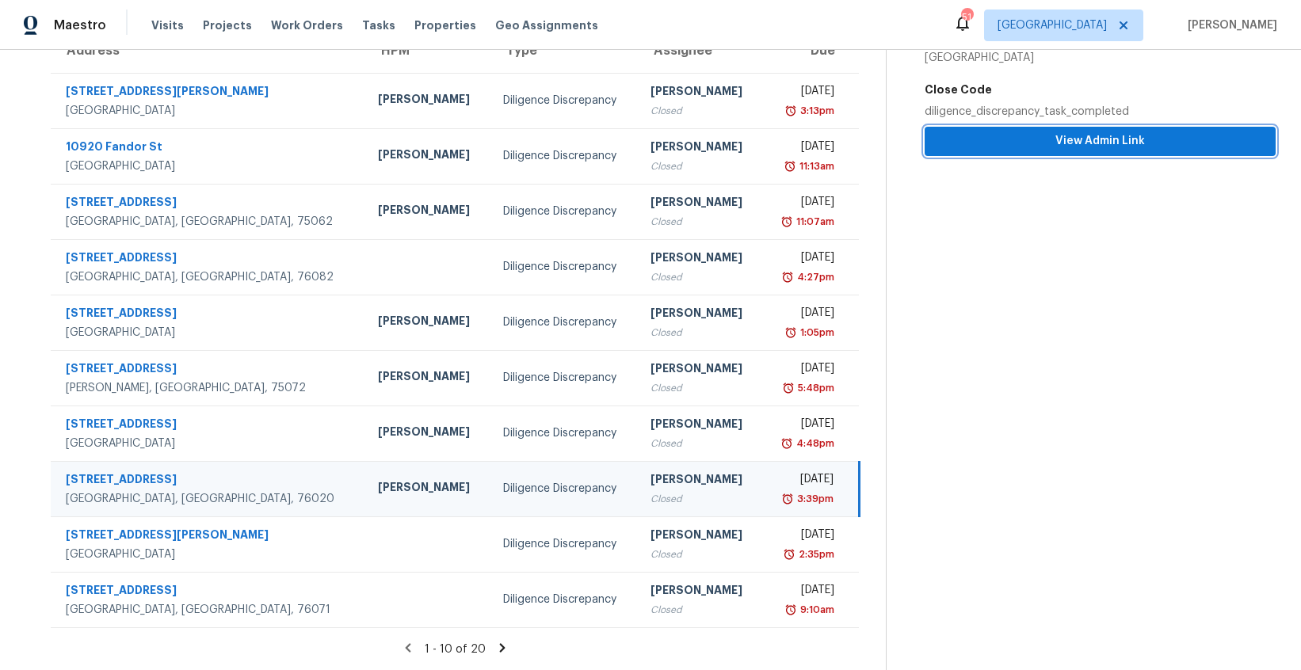
click at [1035, 152] on button "View Admin Link" at bounding box center [1099, 141] width 351 height 29
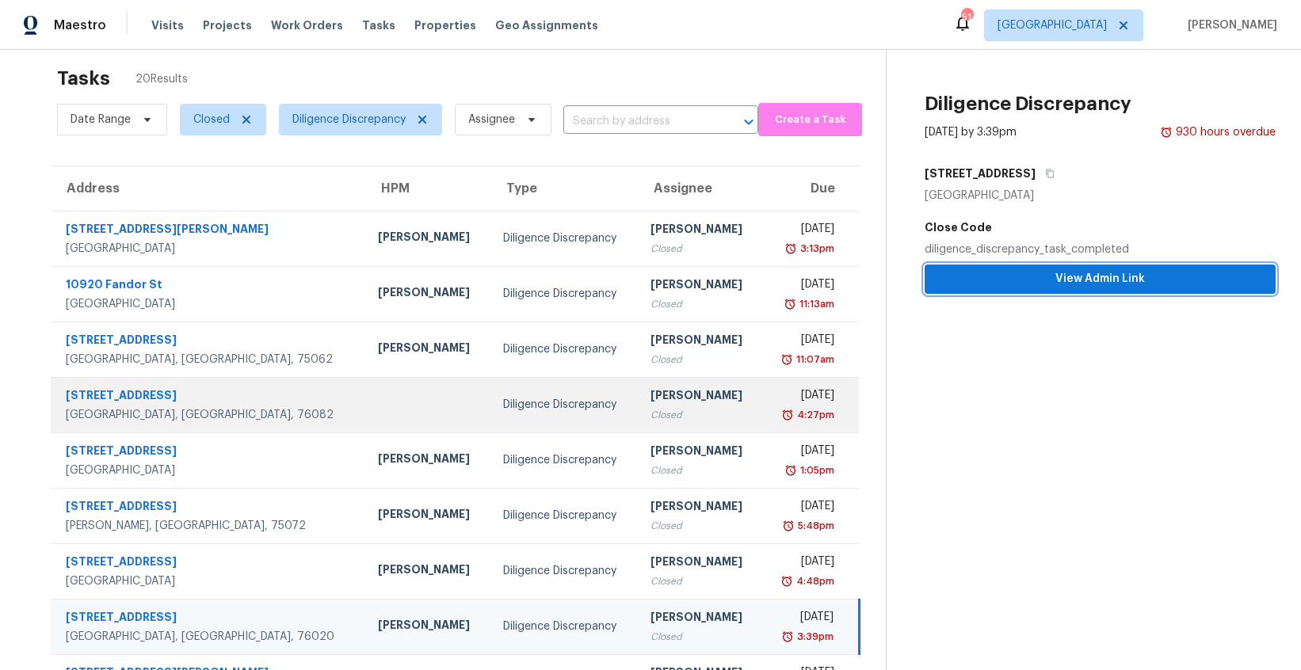
scroll to position [0, 0]
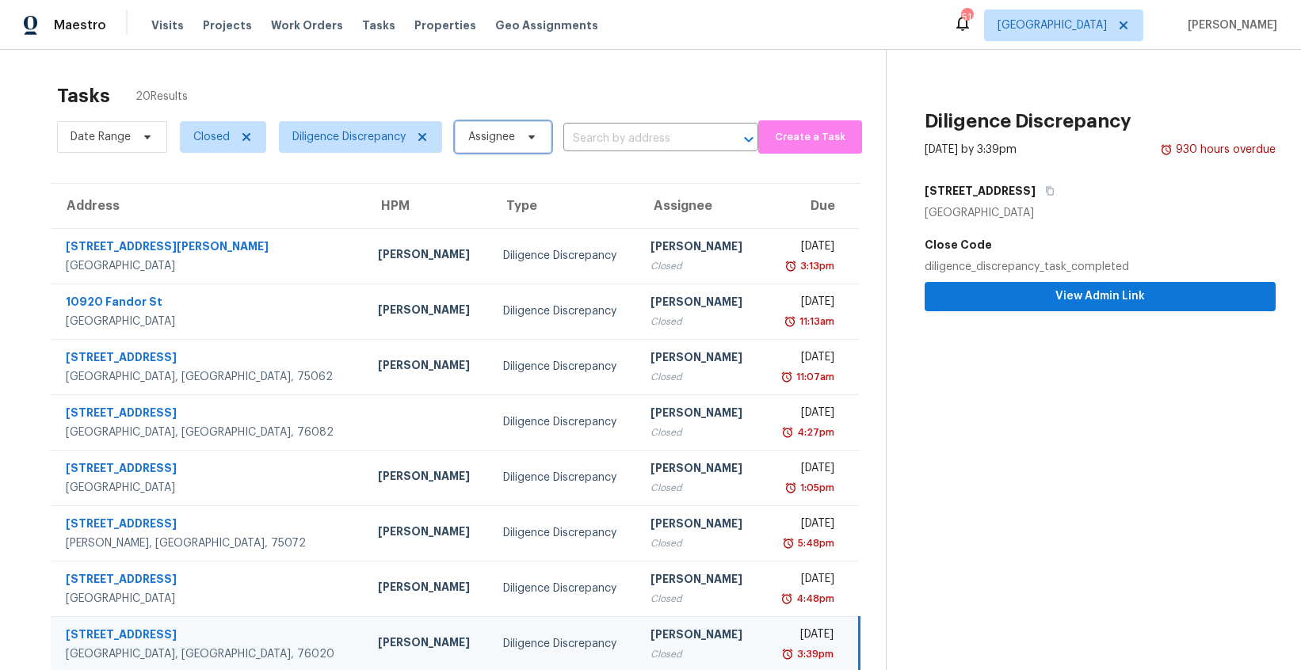
click at [526, 138] on span at bounding box center [528, 137] width 17 height 13
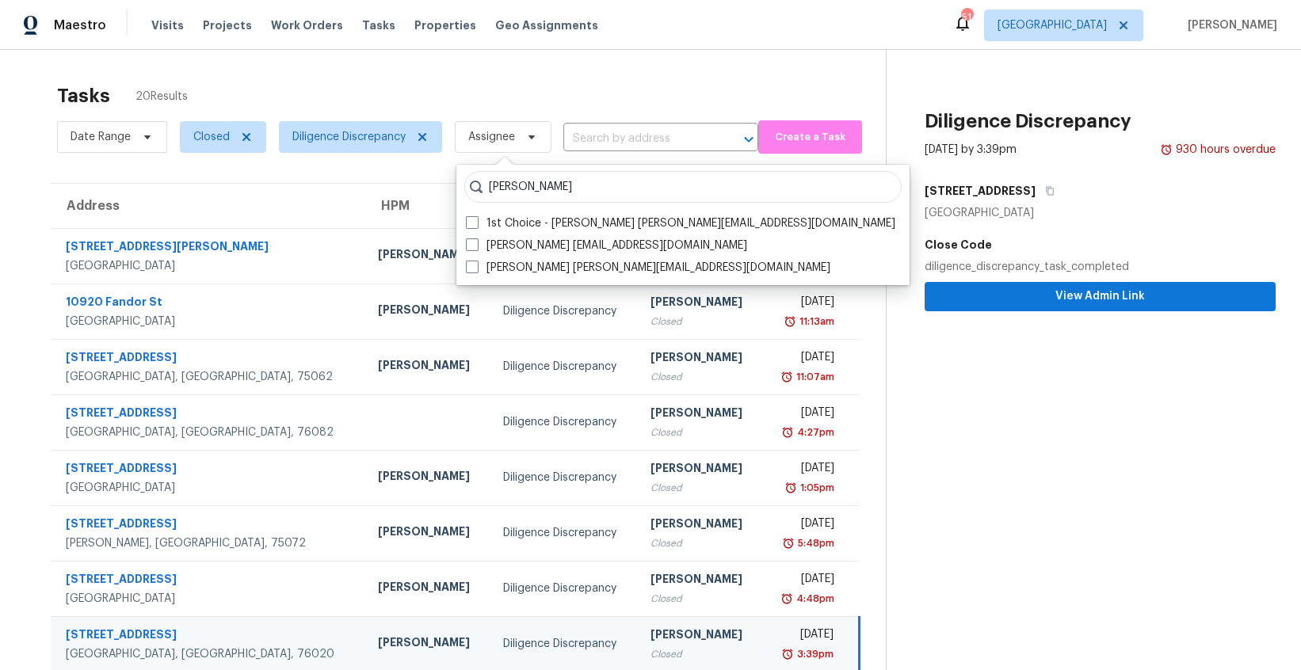
type input "nick"
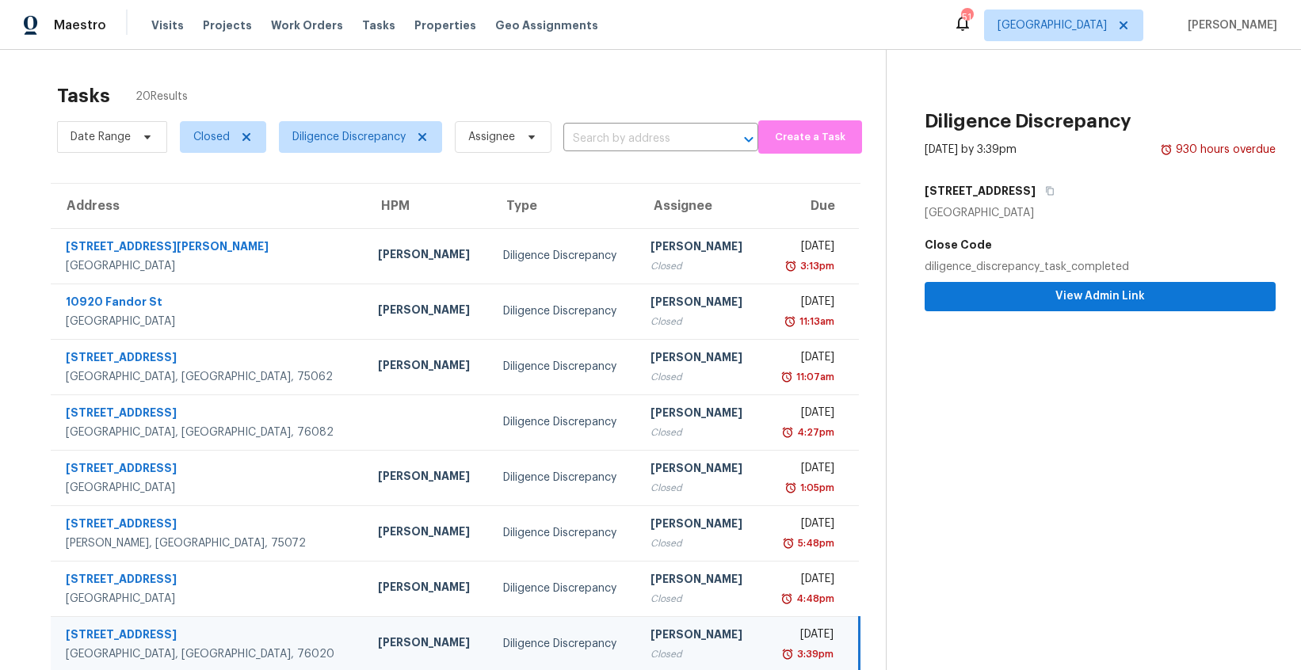
click at [532, 107] on div "Tasks 20 Results" at bounding box center [471, 95] width 829 height 41
click at [244, 138] on icon at bounding box center [246, 137] width 8 height 8
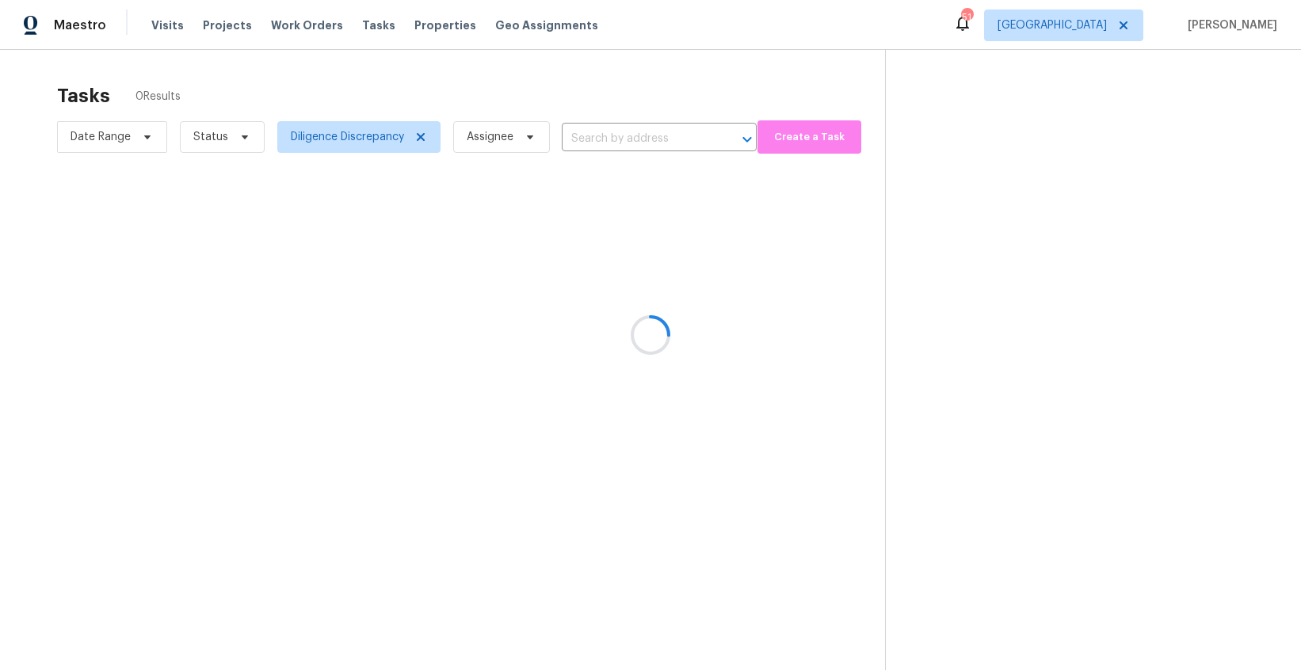
click at [245, 139] on div at bounding box center [650, 335] width 1301 height 670
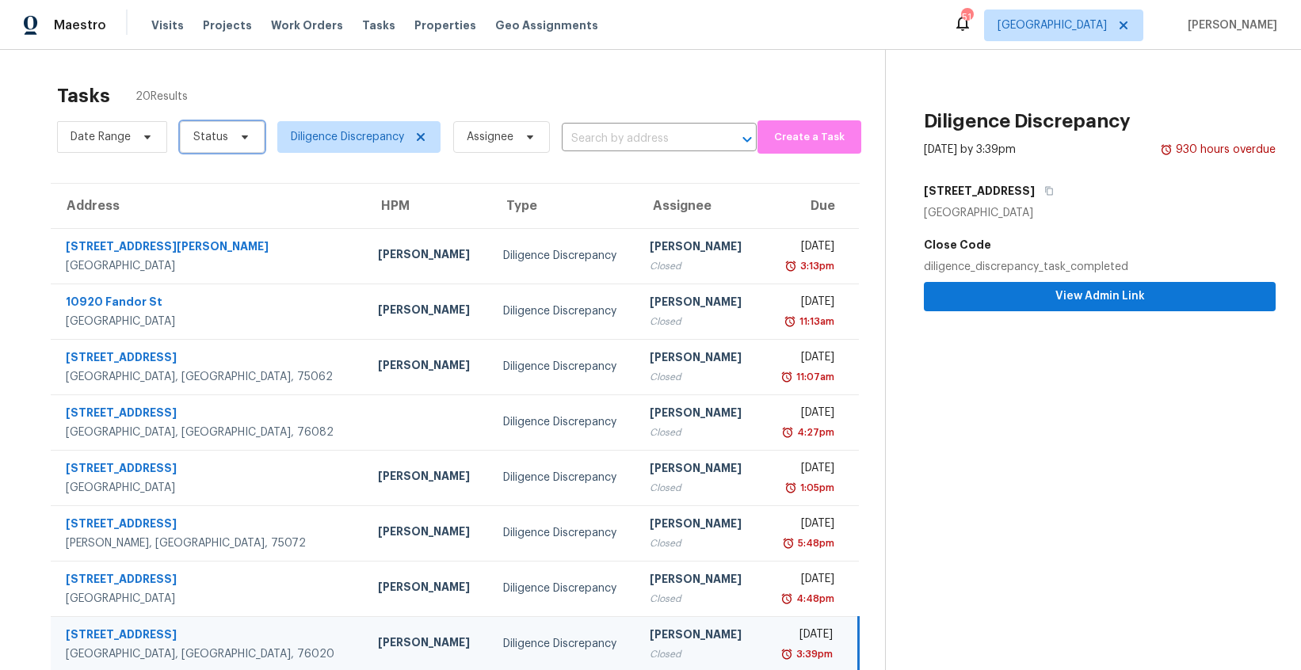
click at [245, 139] on icon at bounding box center [244, 137] width 13 height 13
click at [223, 197] on label "Open" at bounding box center [214, 204] width 50 height 16
click at [199, 197] on input "Open" at bounding box center [194, 201] width 10 height 10
checkbox input "true"
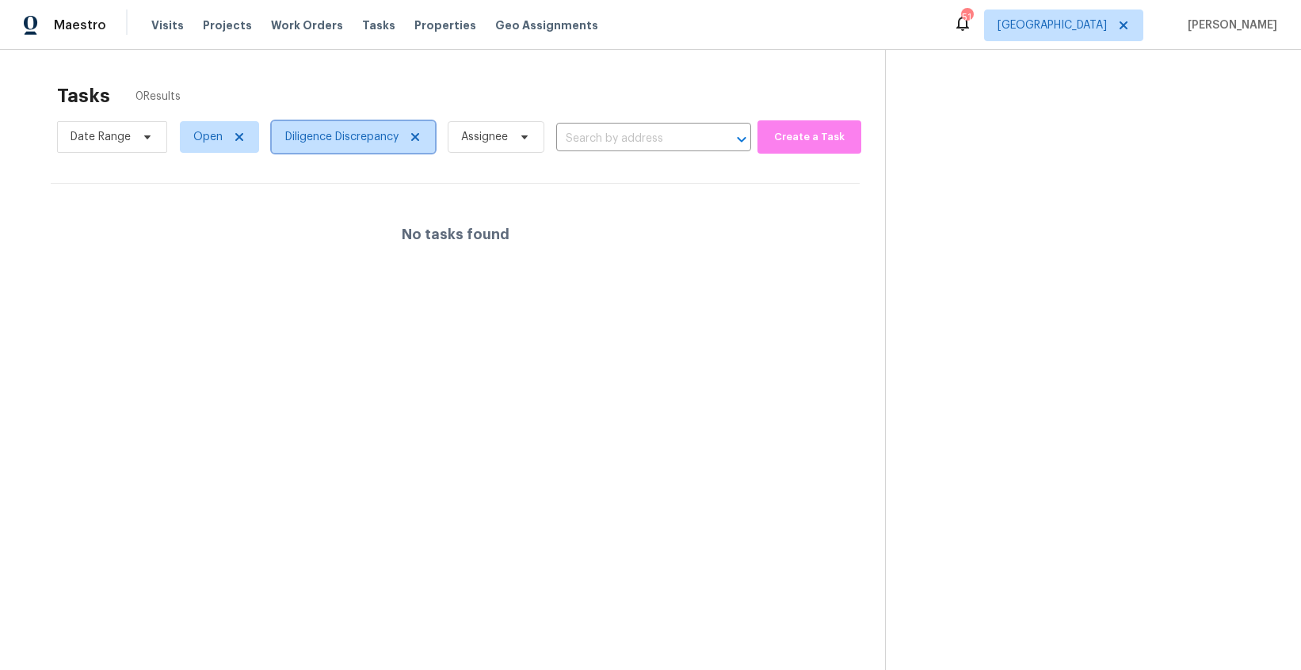
click at [414, 139] on icon at bounding box center [415, 137] width 8 height 8
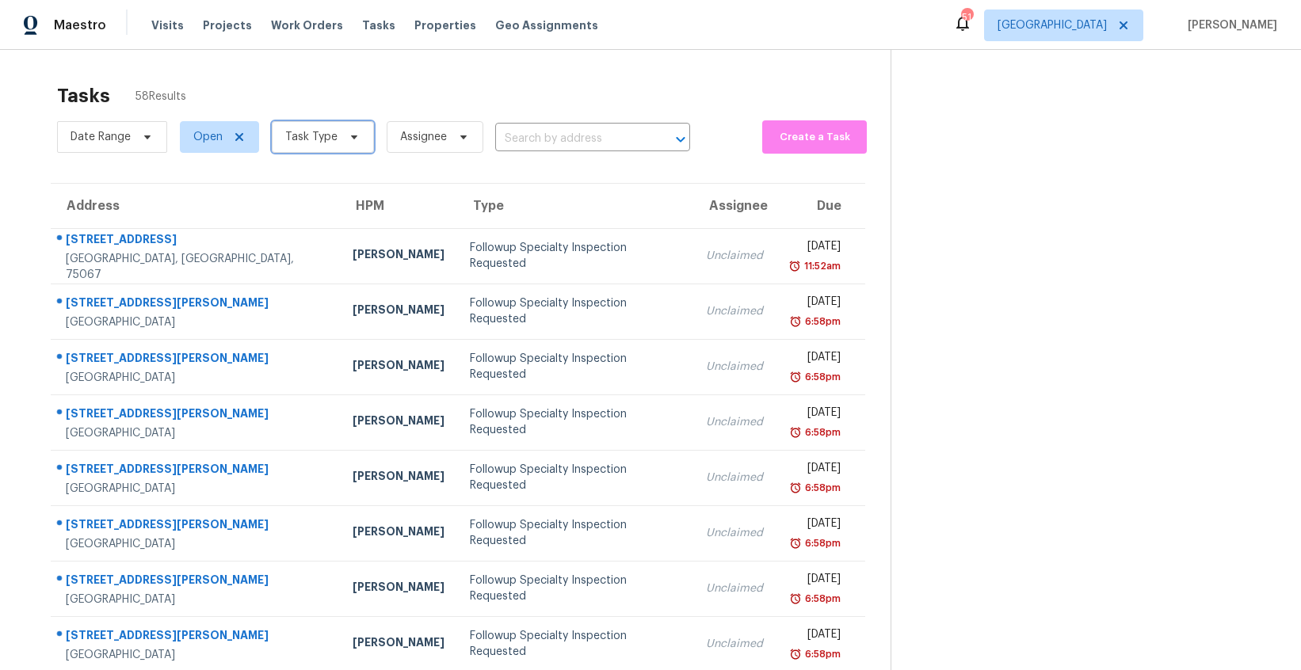
click at [353, 138] on icon at bounding box center [354, 137] width 13 height 13
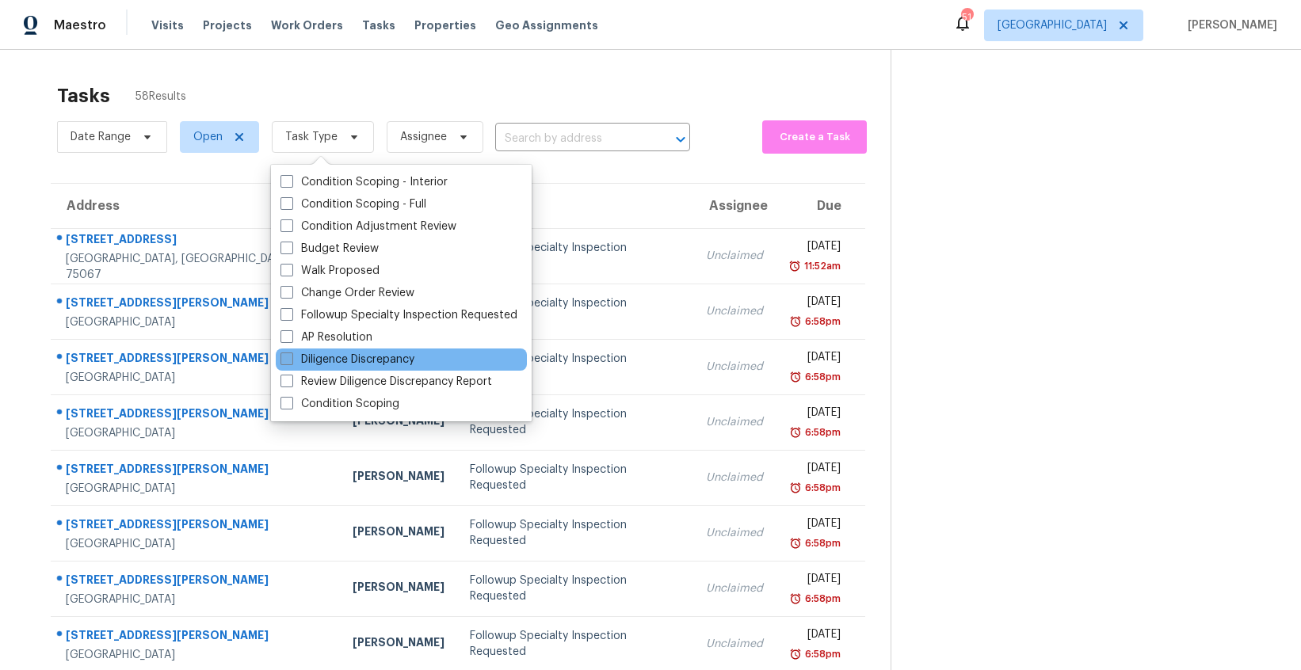
click at [395, 353] on label "Diligence Discrepancy" at bounding box center [347, 360] width 134 height 16
click at [291, 353] on input "Diligence Discrepancy" at bounding box center [285, 357] width 10 height 10
checkbox input "true"
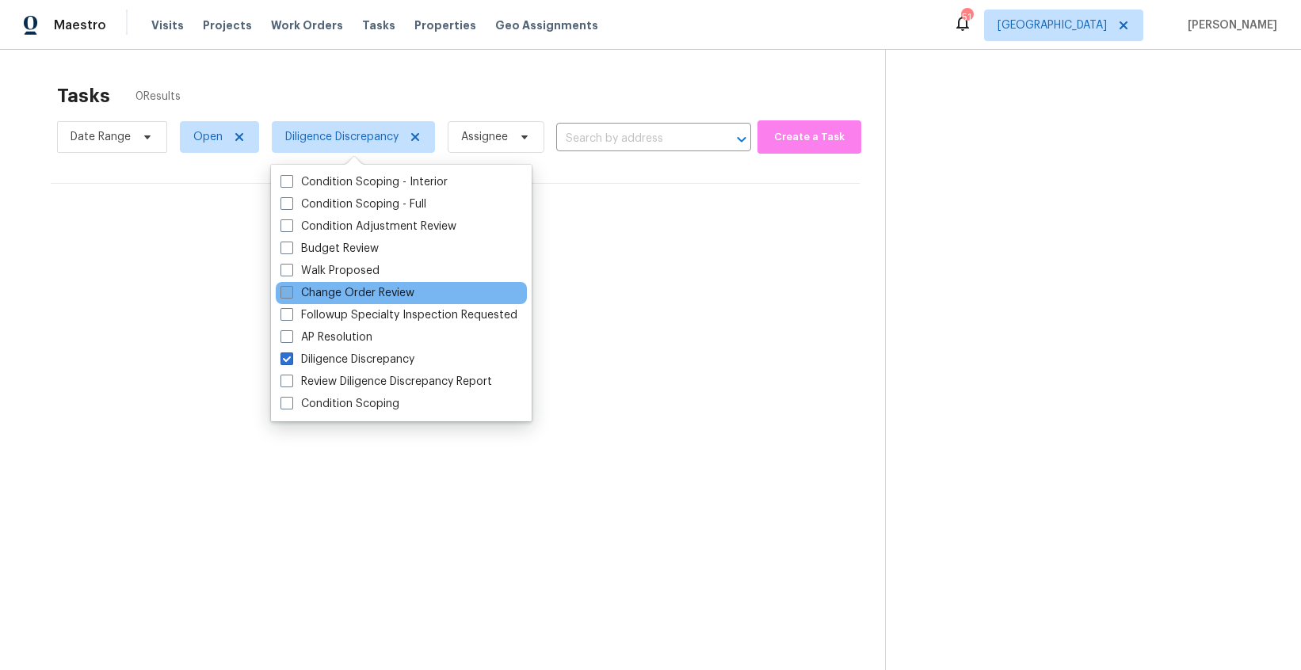
click at [330, 288] on label "Change Order Review" at bounding box center [347, 293] width 134 height 16
click at [291, 288] on input "Change Order Review" at bounding box center [285, 290] width 10 height 10
checkbox input "true"
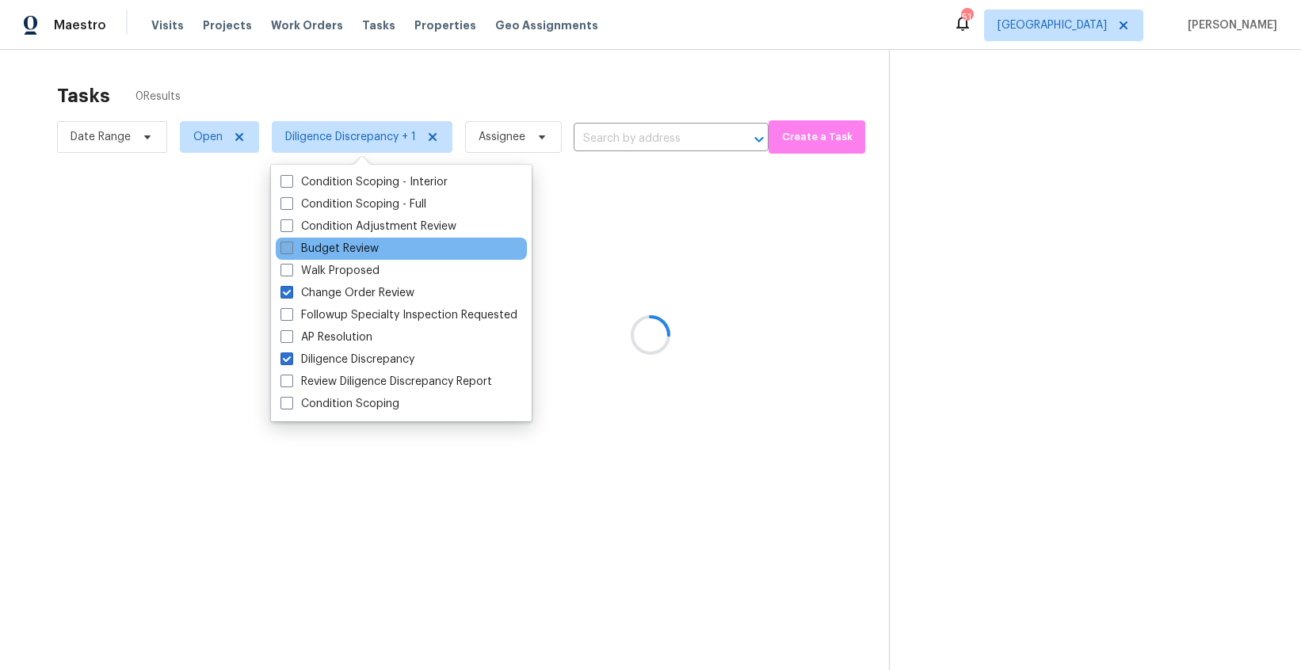
click at [337, 243] on label "Budget Review" at bounding box center [329, 249] width 98 height 16
click at [291, 243] on input "Budget Review" at bounding box center [285, 246] width 10 height 10
checkbox input "true"
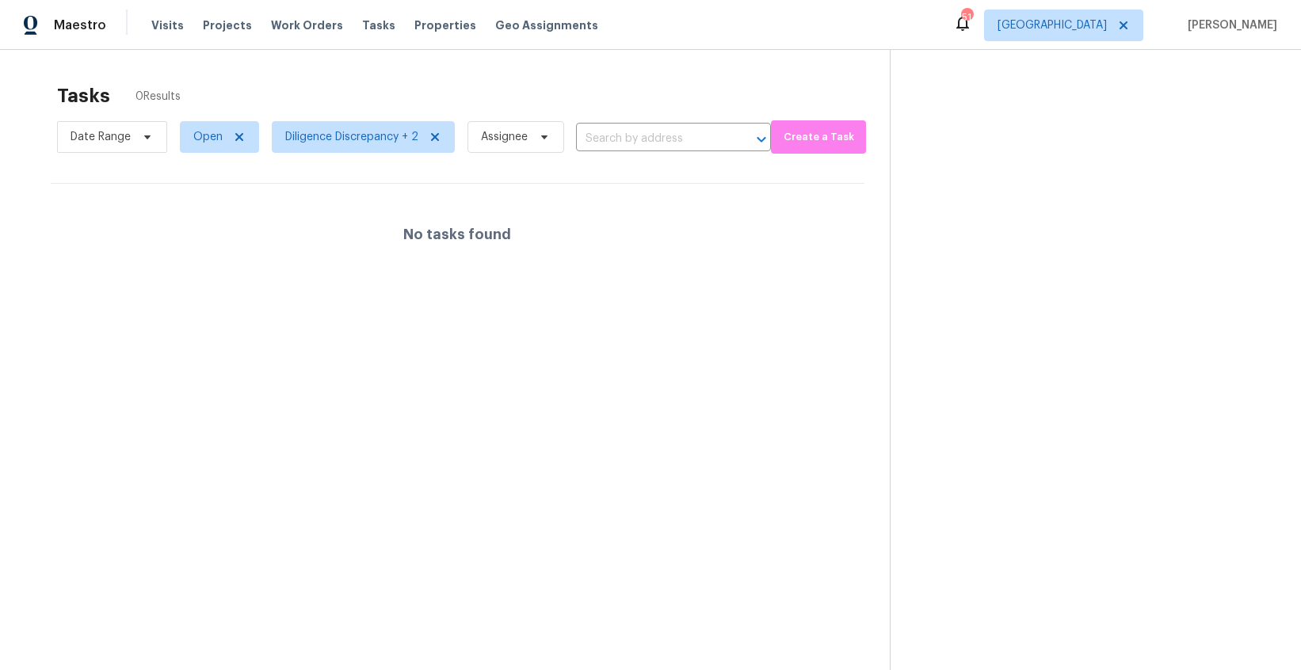
click at [525, 90] on div "Tasks 0 Results" at bounding box center [473, 95] width 833 height 41
